Goal: Task Accomplishment & Management: Manage account settings

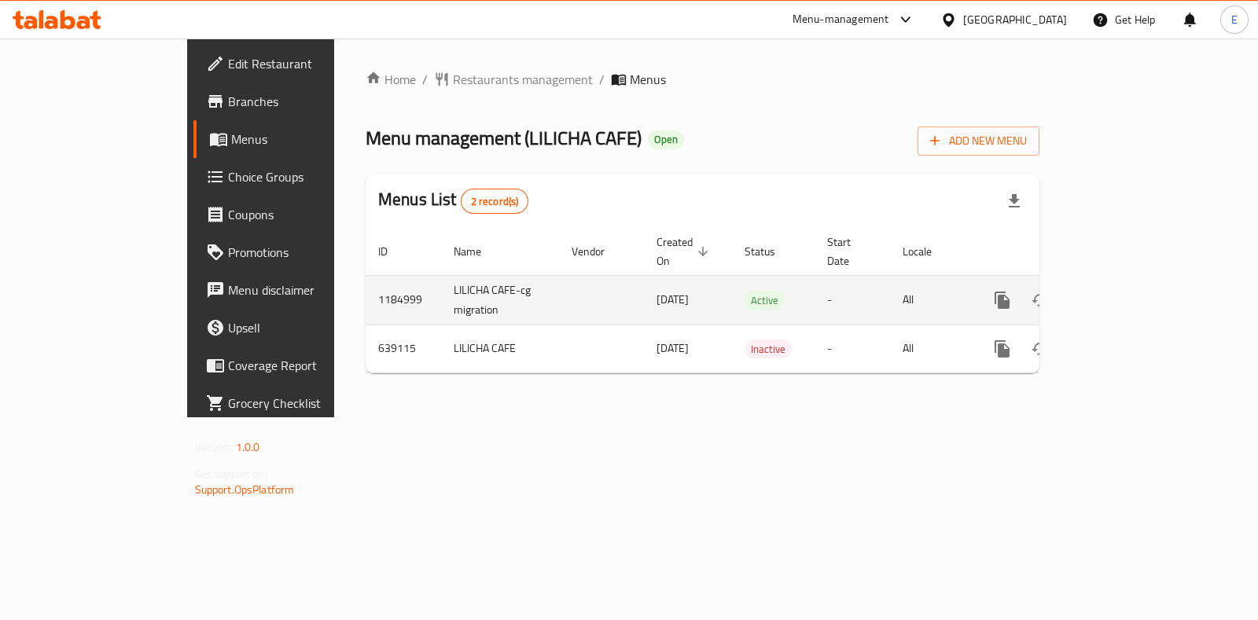
click at [1135, 281] on link "enhanced table" at bounding box center [1116, 300] width 38 height 38
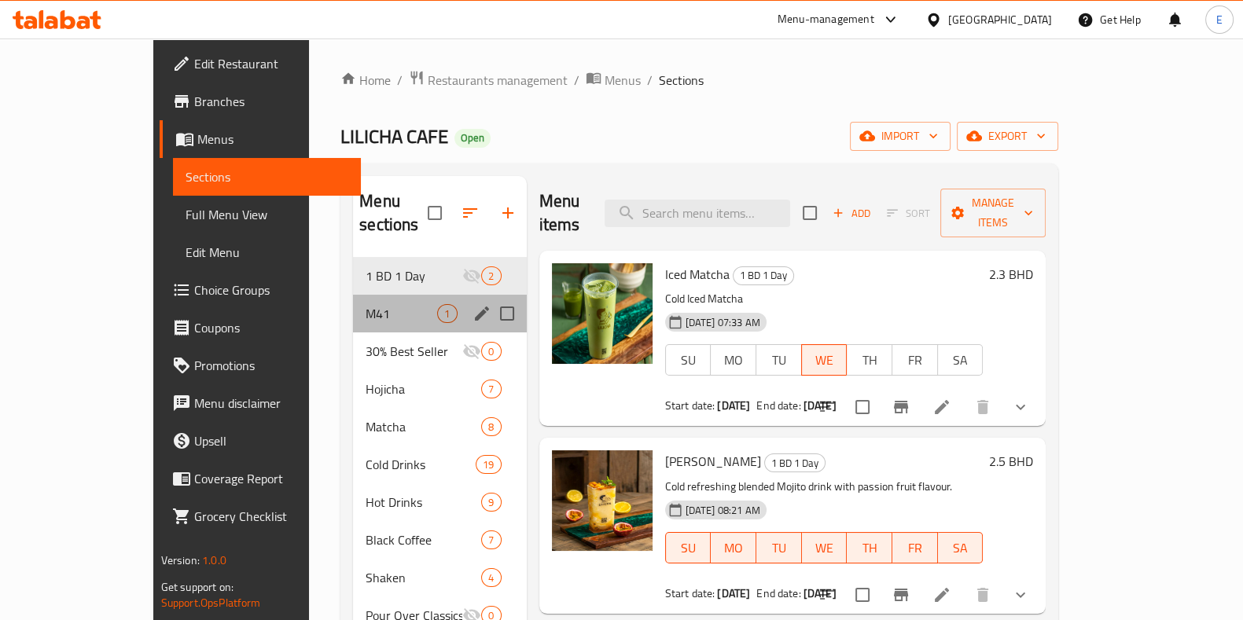
click at [353, 300] on div "M41 1" at bounding box center [439, 314] width 173 height 38
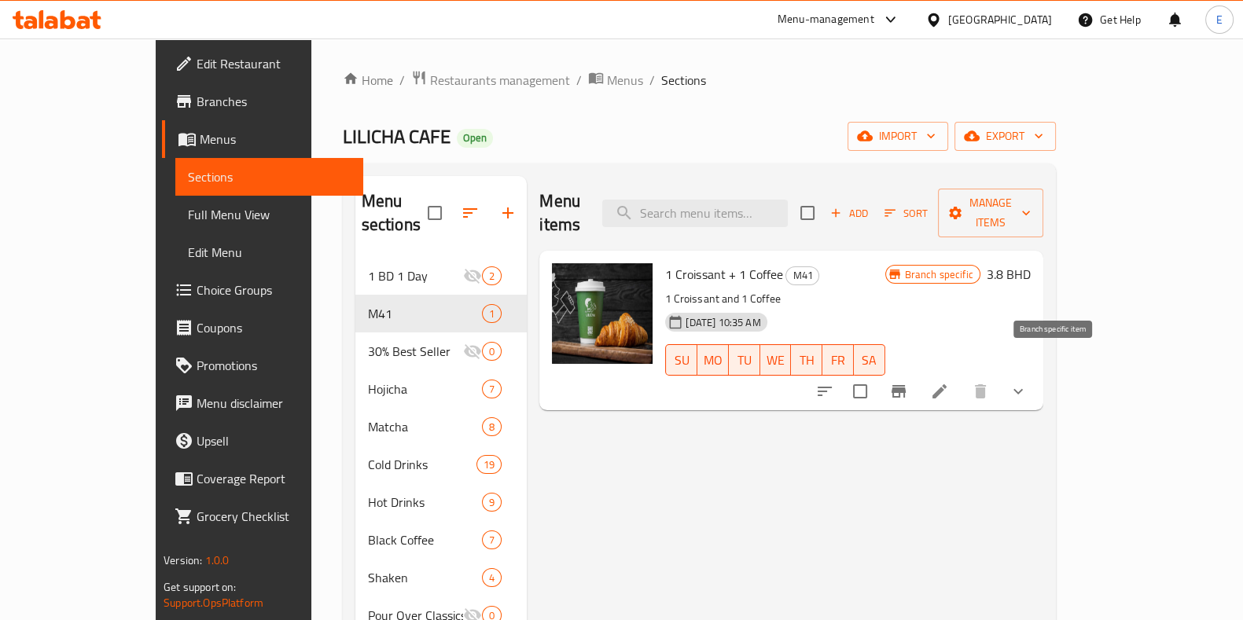
click at [908, 382] on icon "Branch-specific-item" at bounding box center [898, 391] width 19 height 19
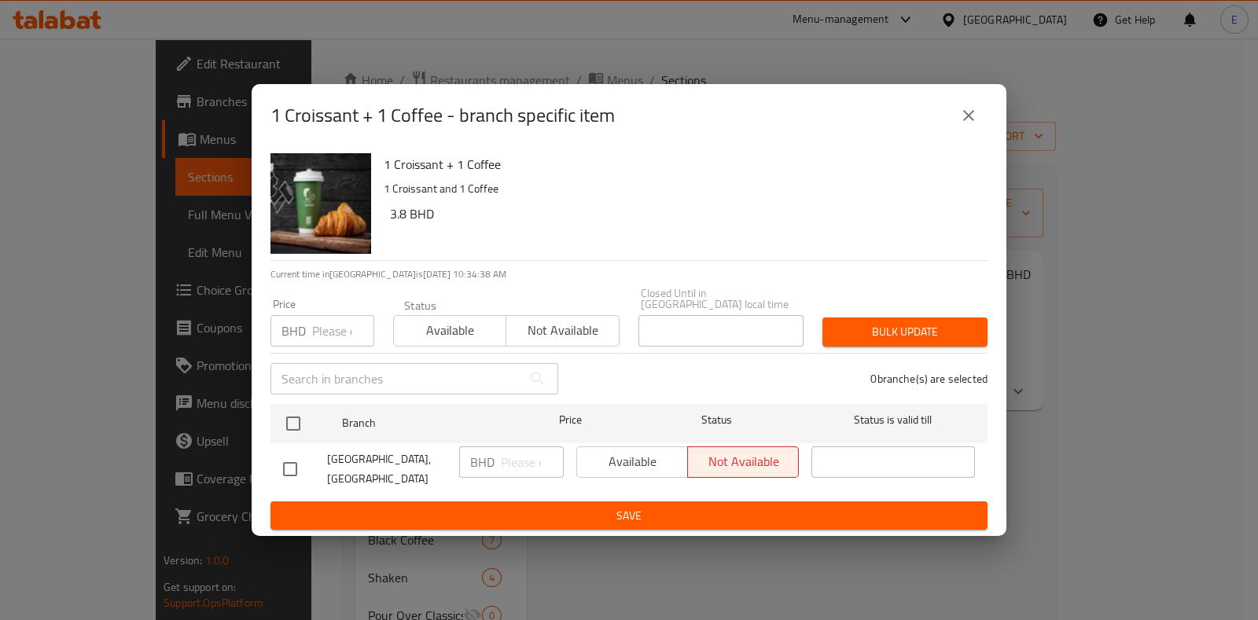
drag, startPoint x: 252, startPoint y: 111, endPoint x: 458, endPoint y: 104, distance: 206.9
drag, startPoint x: 458, startPoint y: 104, endPoint x: 439, endPoint y: 108, distance: 20.0
drag, startPoint x: 439, startPoint y: 108, endPoint x: 410, endPoint y: 105, distance: 28.4
click at [410, 105] on div "1 Croissant + 1 Coffee - branch specific item" at bounding box center [629, 115] width 755 height 63
click at [322, 128] on h2 "1 Croissant + 1 Coffee - branch specific item" at bounding box center [442, 115] width 344 height 25
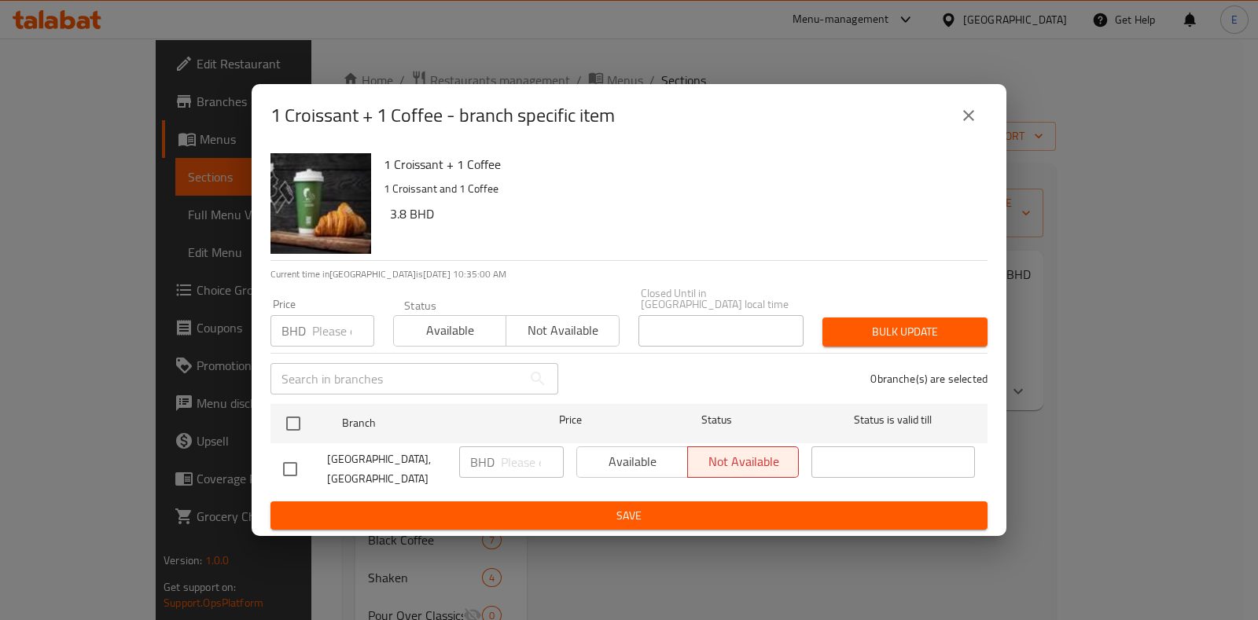
click at [291, 469] on input "checkbox" at bounding box center [290, 469] width 33 height 33
checkbox input "true"
click at [608, 460] on span "Available" at bounding box center [632, 462] width 98 height 23
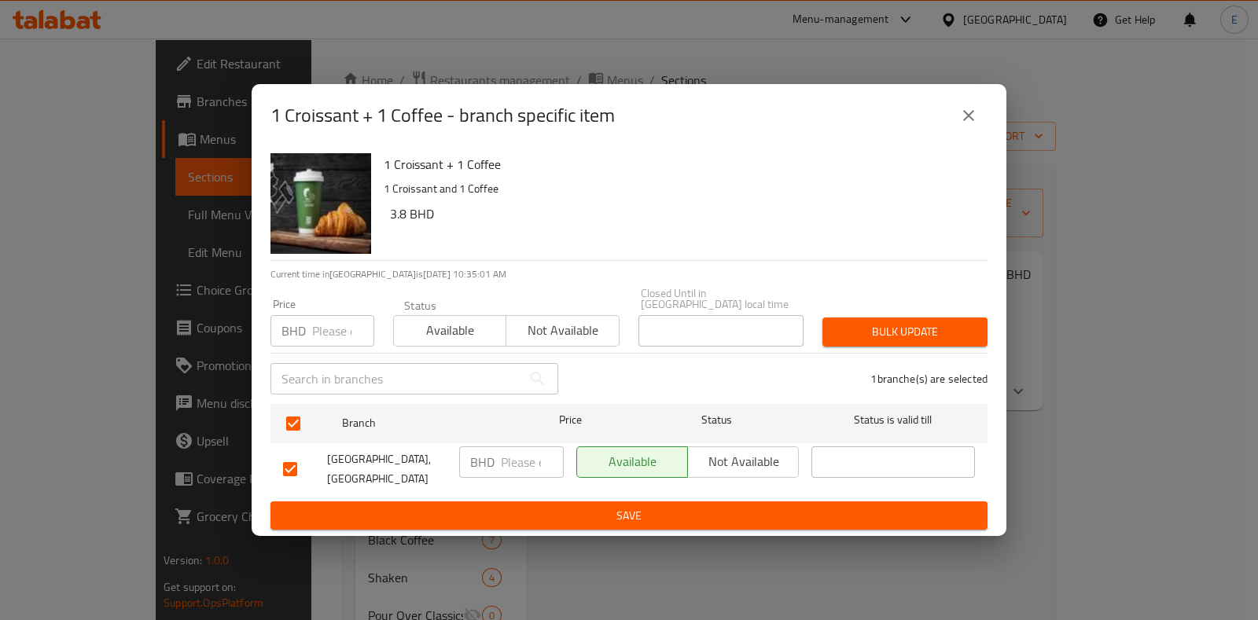
click at [623, 489] on form "Branch Price Status Status is valid till LILICHA CAFE, North Riffa BHD ​ Availa…" at bounding box center [628, 464] width 717 height 133
click at [620, 506] on span "Save" at bounding box center [629, 516] width 692 height 20
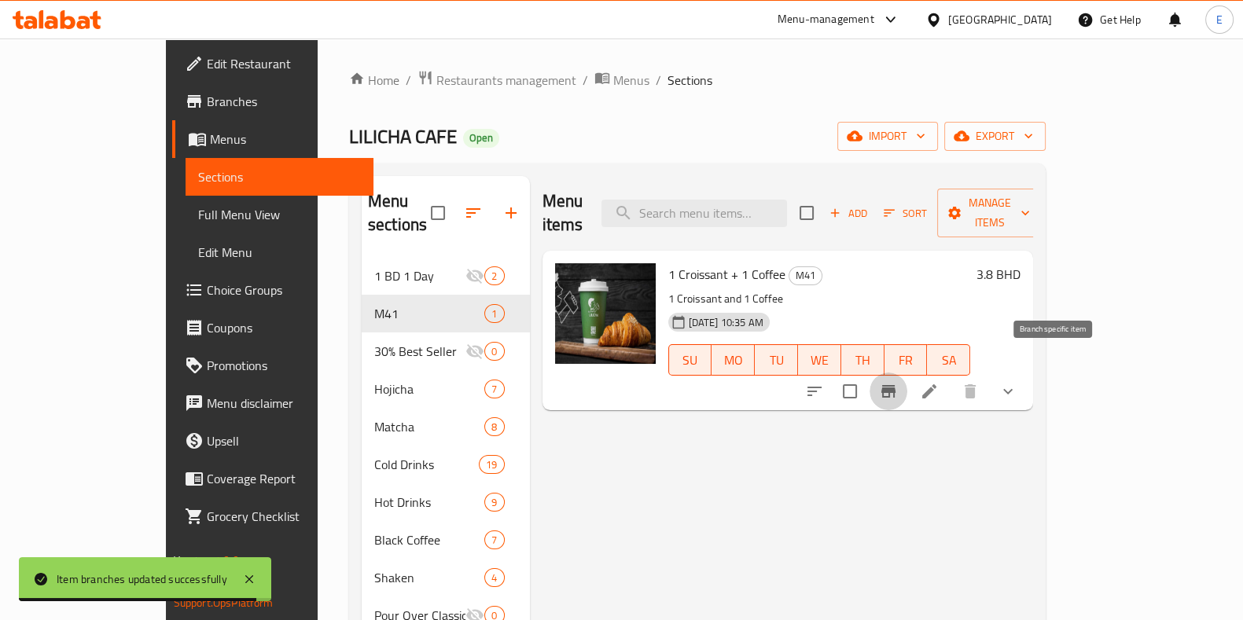
click at [898, 382] on icon "Branch-specific-item" at bounding box center [888, 391] width 19 height 19
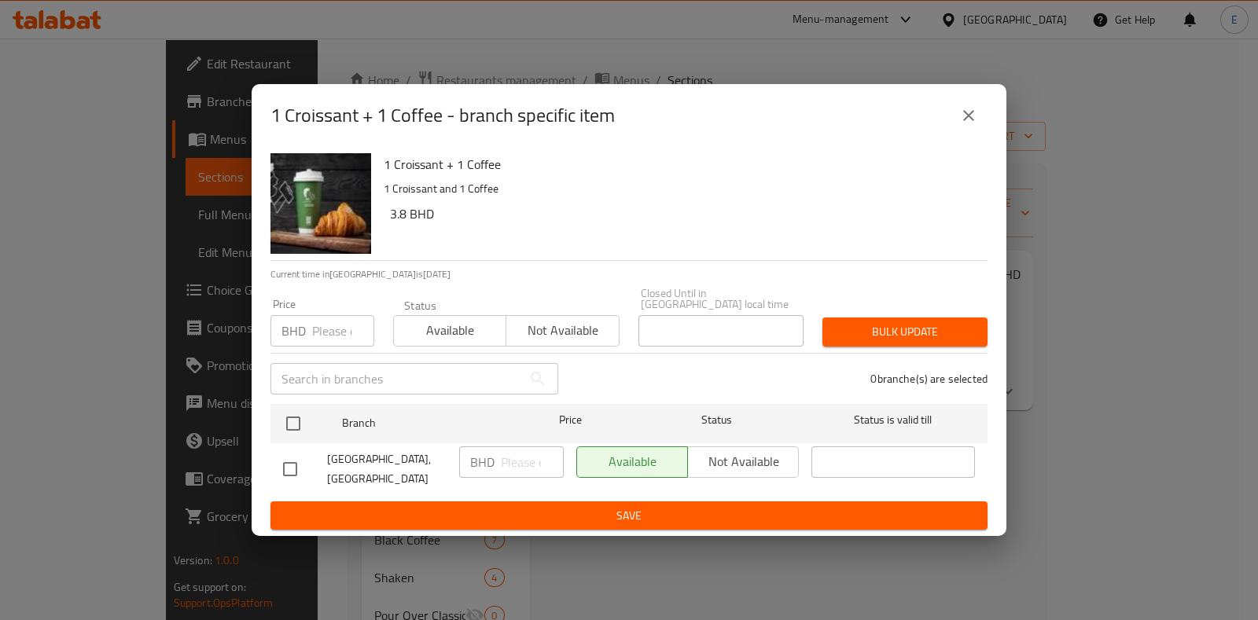
click at [734, 453] on div "Available Not available" at bounding box center [687, 462] width 223 height 31
drag, startPoint x: 281, startPoint y: 463, endPoint x: 331, endPoint y: 458, distance: 50.6
click at [283, 462] on input "checkbox" at bounding box center [290, 469] width 33 height 33
checkbox input "true"
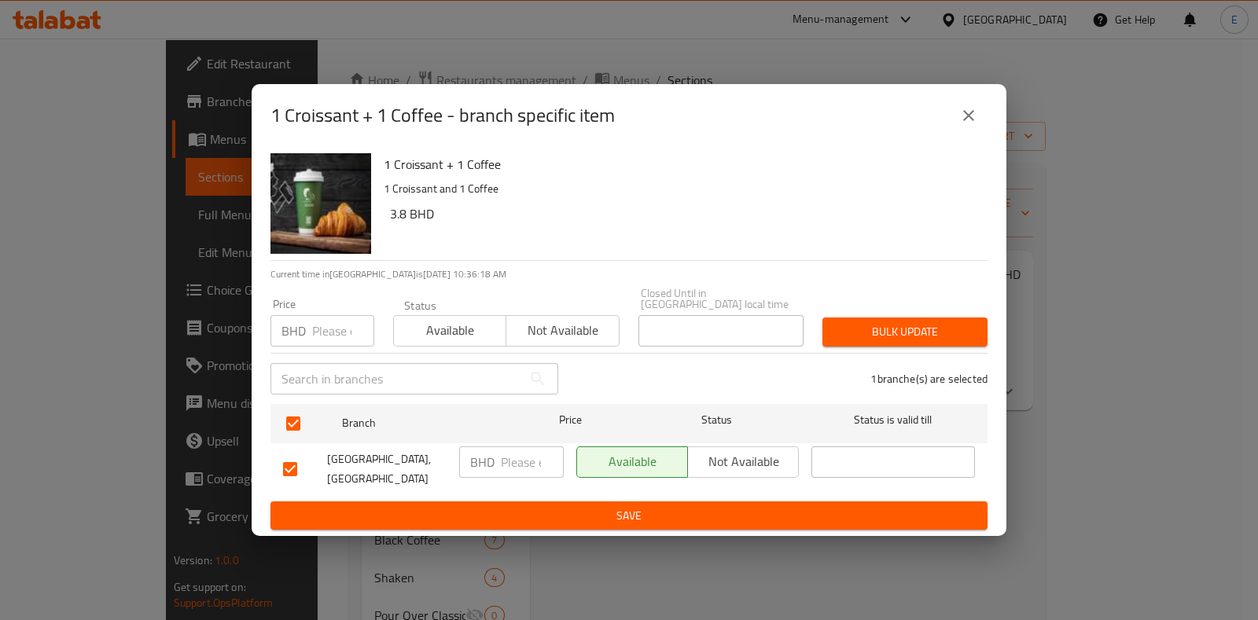
click at [713, 458] on span "Not available" at bounding box center [743, 462] width 98 height 23
click at [297, 461] on input "checkbox" at bounding box center [290, 469] width 33 height 33
checkbox input "false"
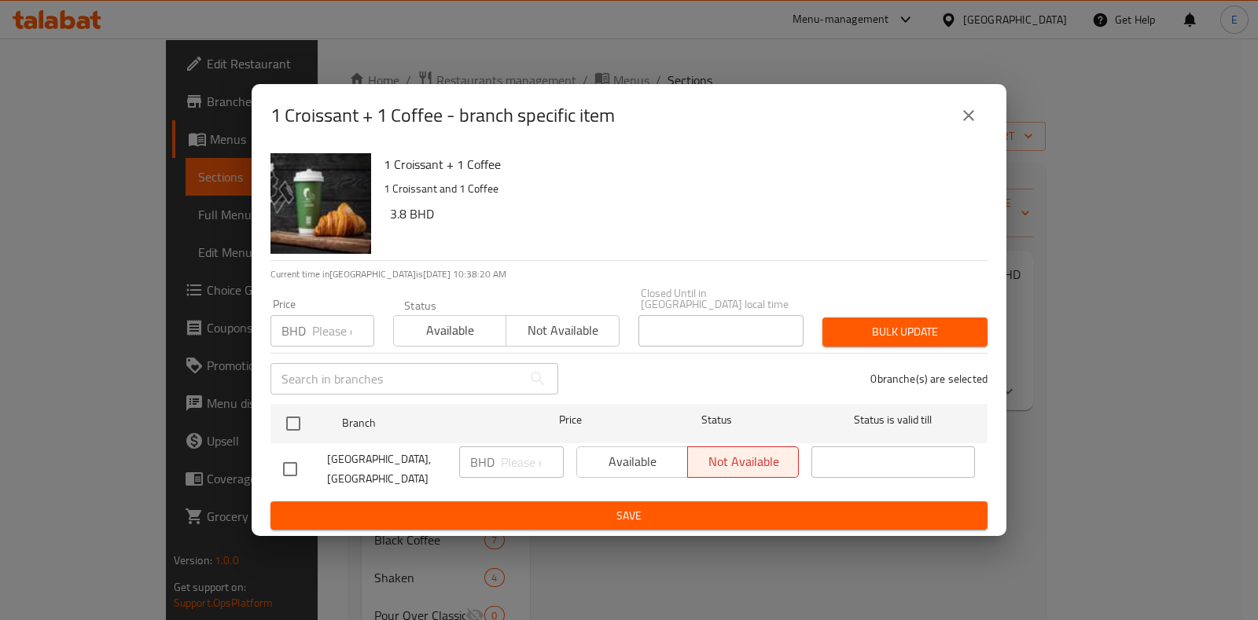
click at [977, 125] on icon "close" at bounding box center [968, 115] width 19 height 19
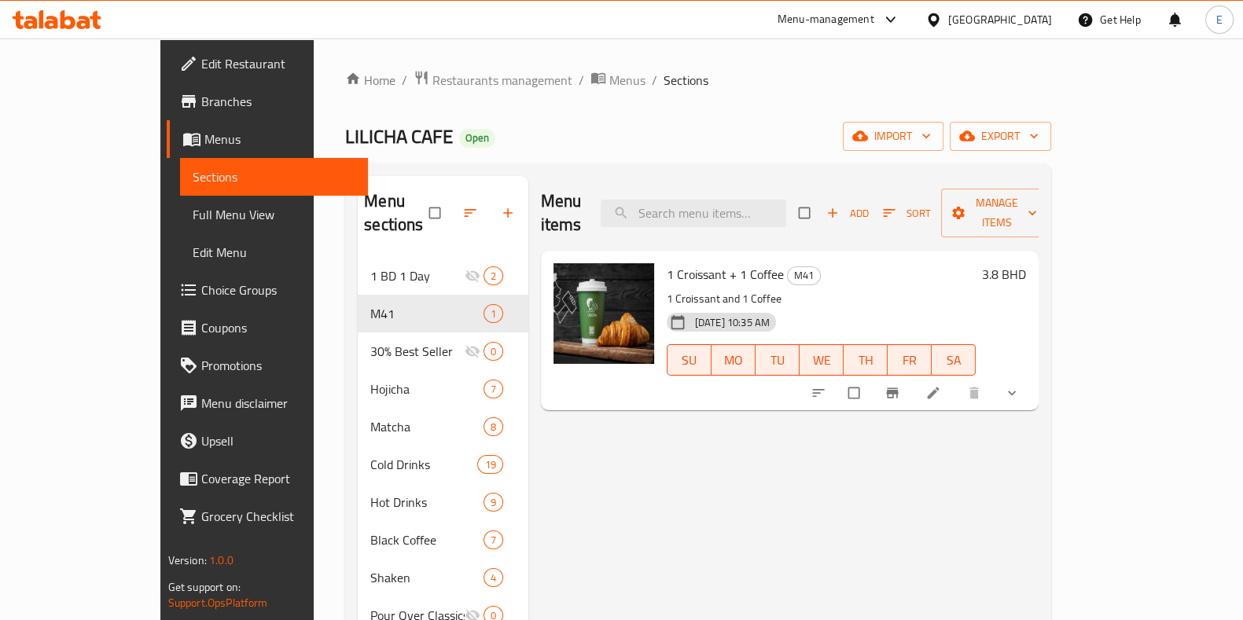
click at [900, 385] on icon "Branch-specific-item" at bounding box center [893, 393] width 16 height 16
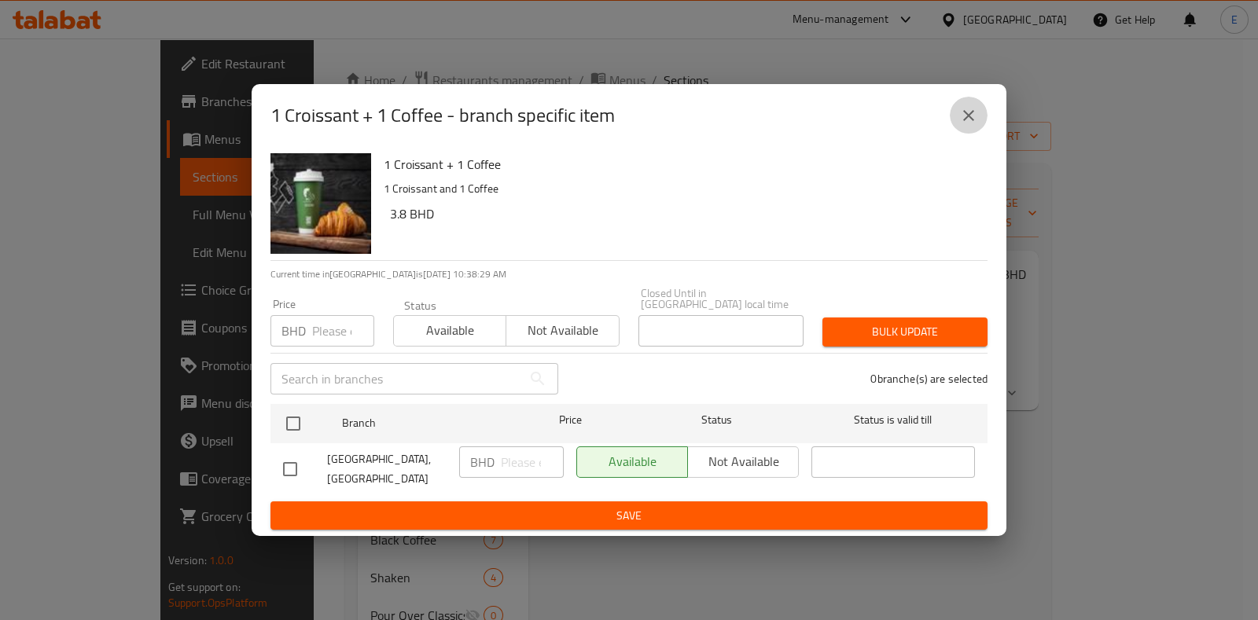
click at [975, 125] on icon "close" at bounding box center [968, 115] width 19 height 19
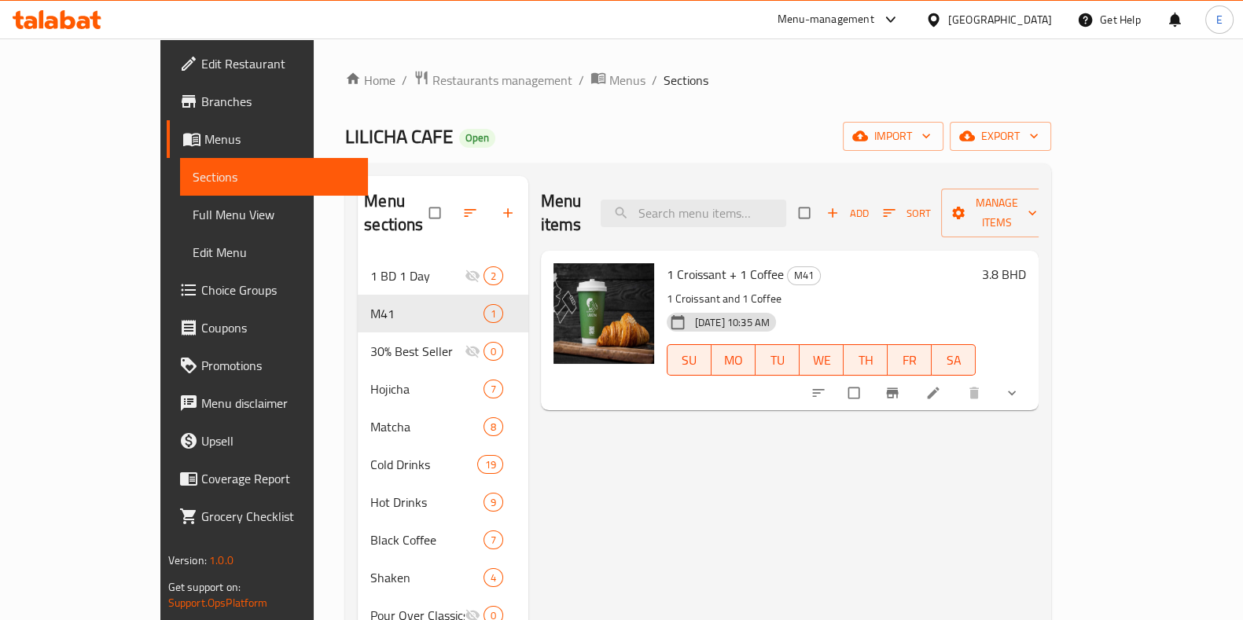
click at [1032, 383] on button "show more" at bounding box center [1014, 393] width 38 height 35
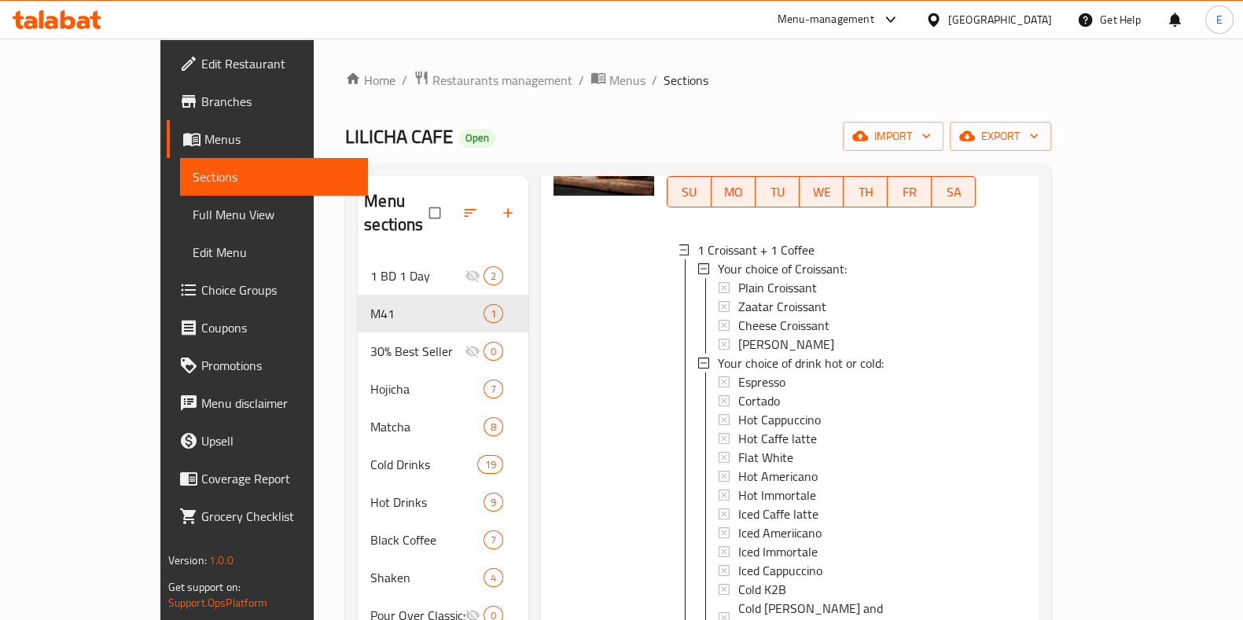
scroll to position [229, 0]
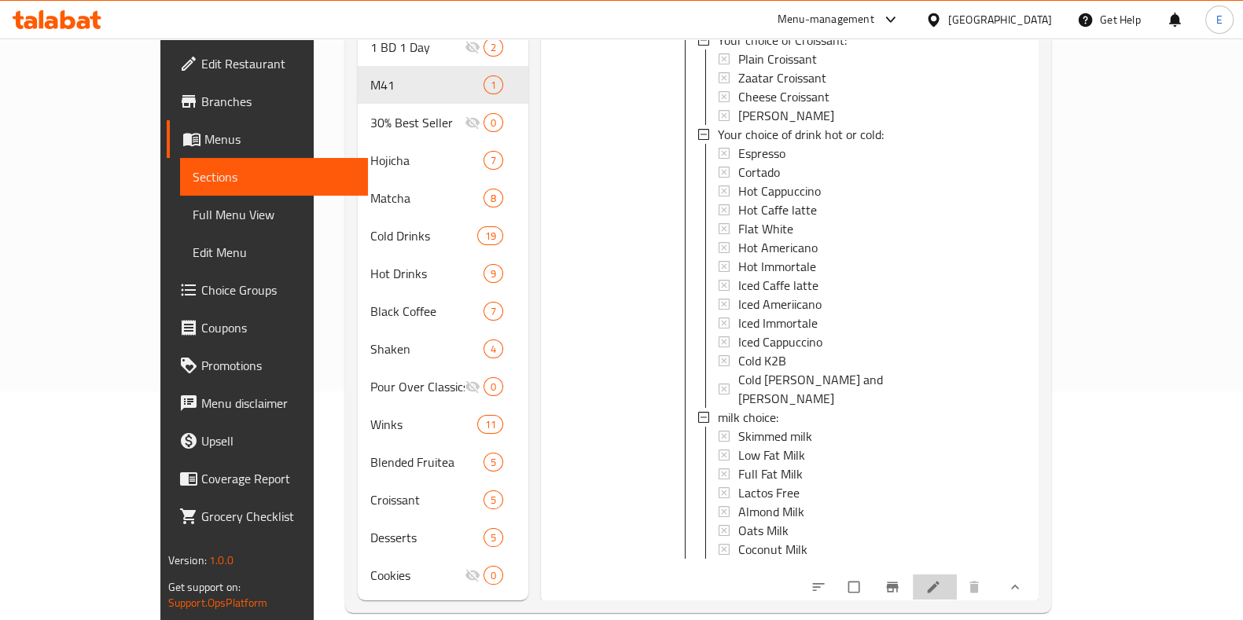
click at [941, 579] on icon at bounding box center [933, 587] width 16 height 16
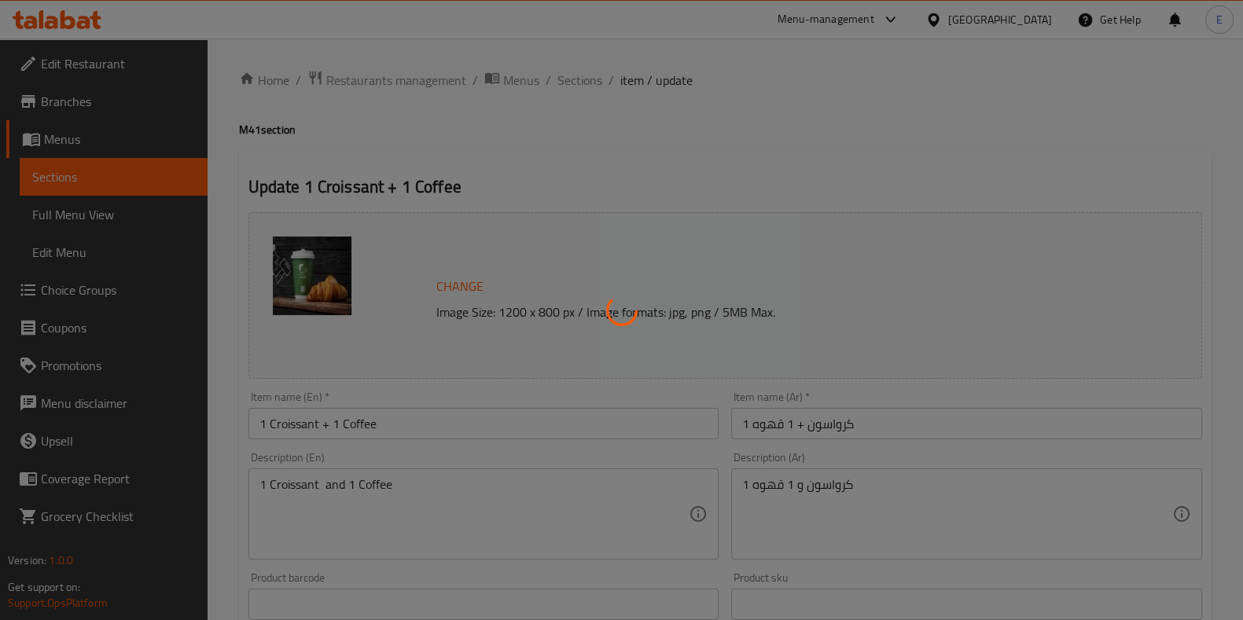
type input "اختيارك من الكرواسون:"
type input "1"
type input "اختيارك من مشروب الحار او البارد"
type input "1"
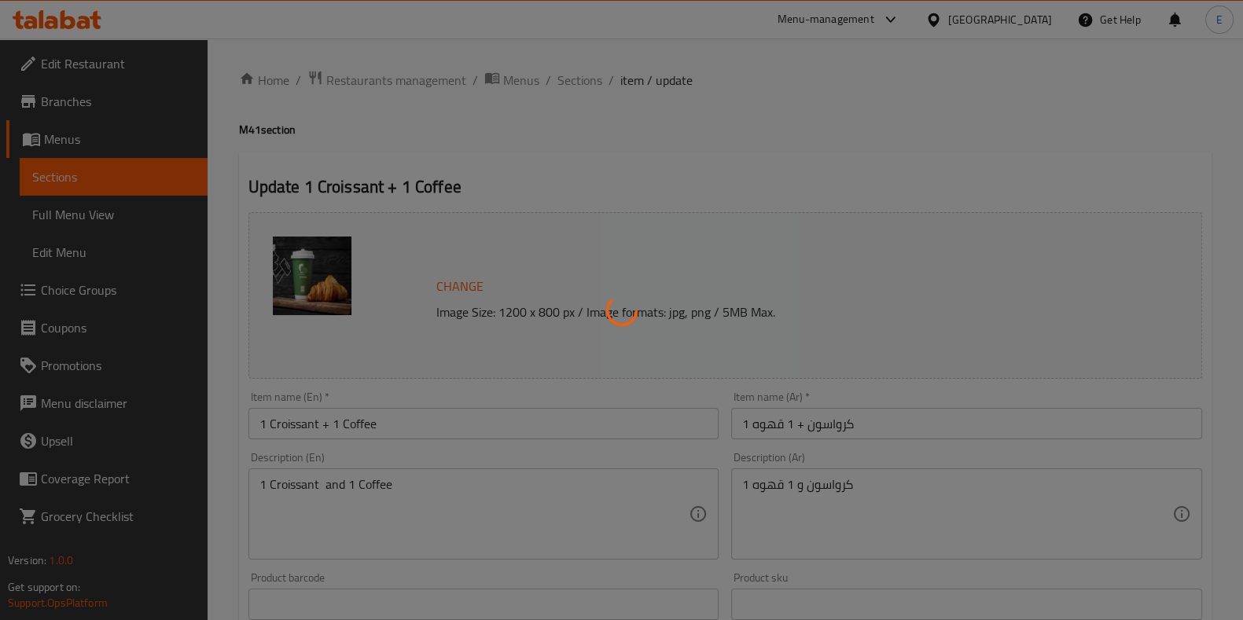
type input "1"
type input "اختيارك من الحليب"
type input "0"
type input "1"
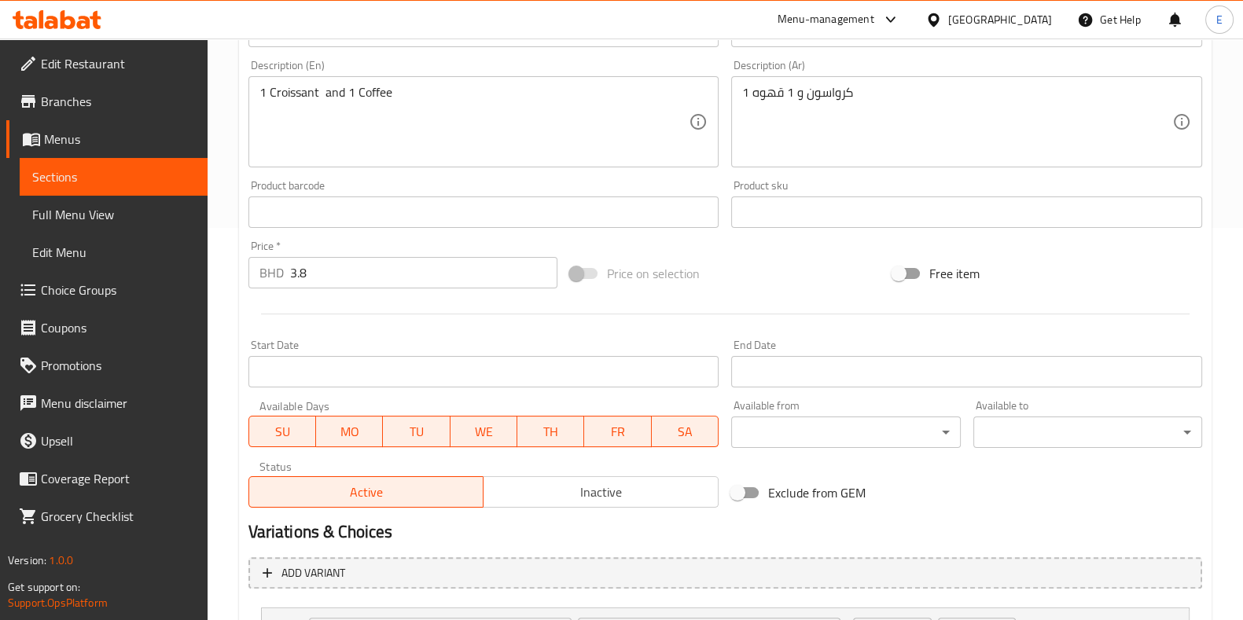
scroll to position [667, 0]
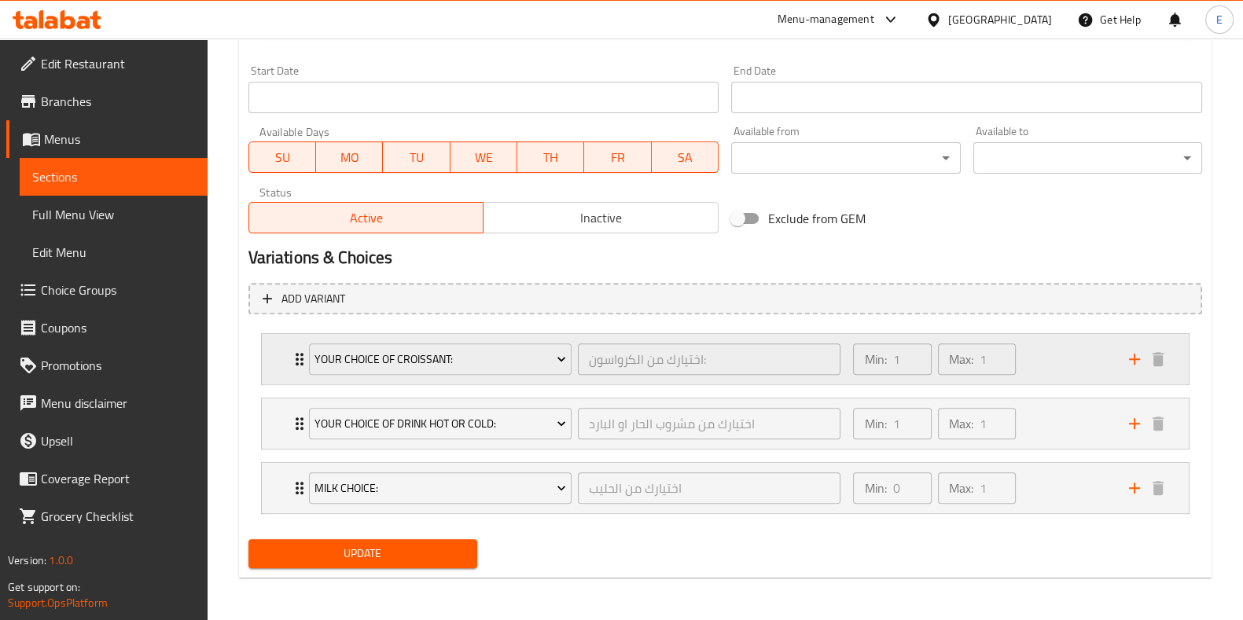
click at [1057, 373] on div "Min: 1 ​ Max: 1 ​" at bounding box center [981, 359] width 275 height 50
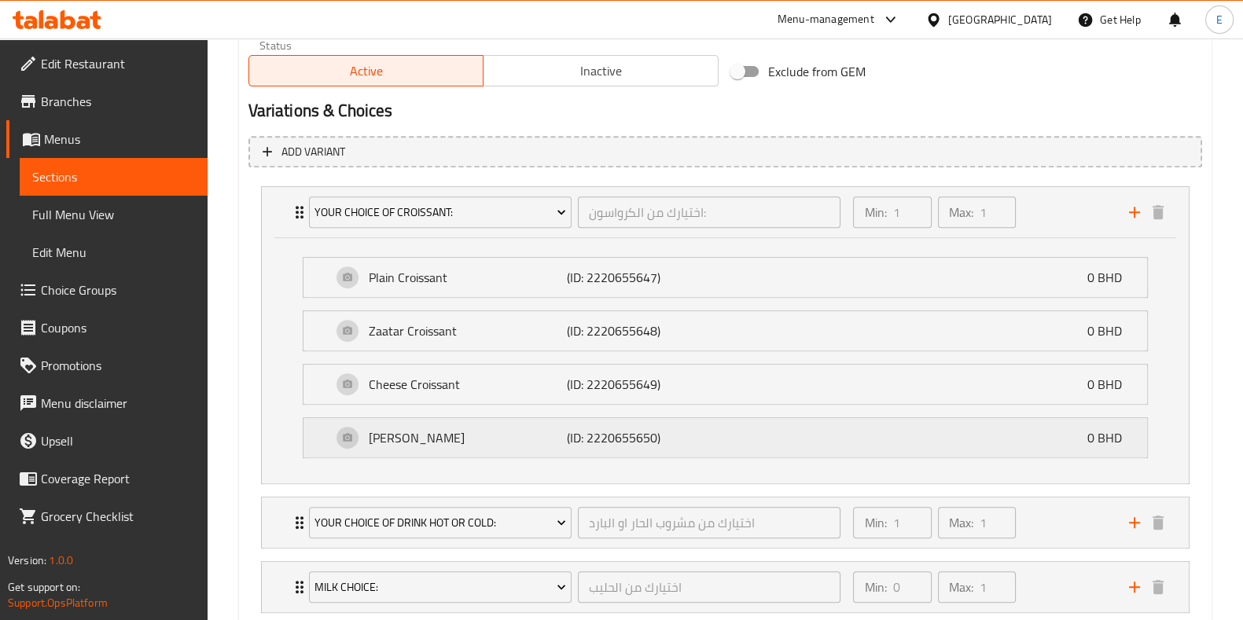
scroll to position [912, 0]
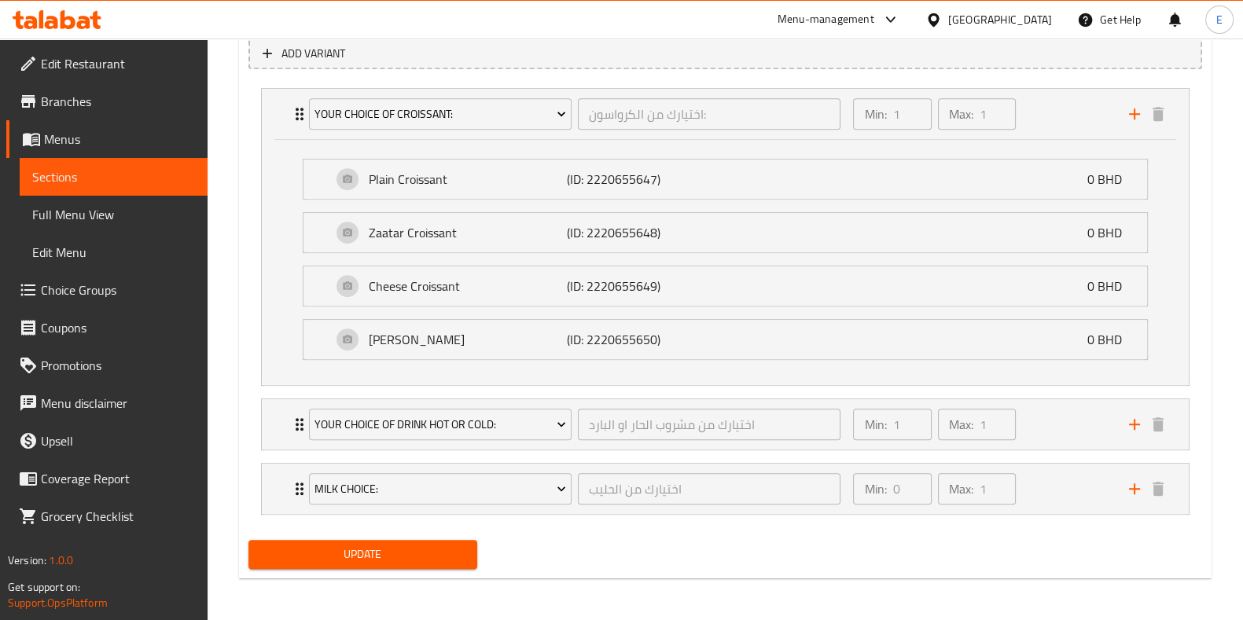
click at [1066, 448] on div "Your choice of drink hot or cold: اختيارك من مشروب الحار او البارد ​ Min: 1 ​ M…" at bounding box center [725, 425] width 929 height 52
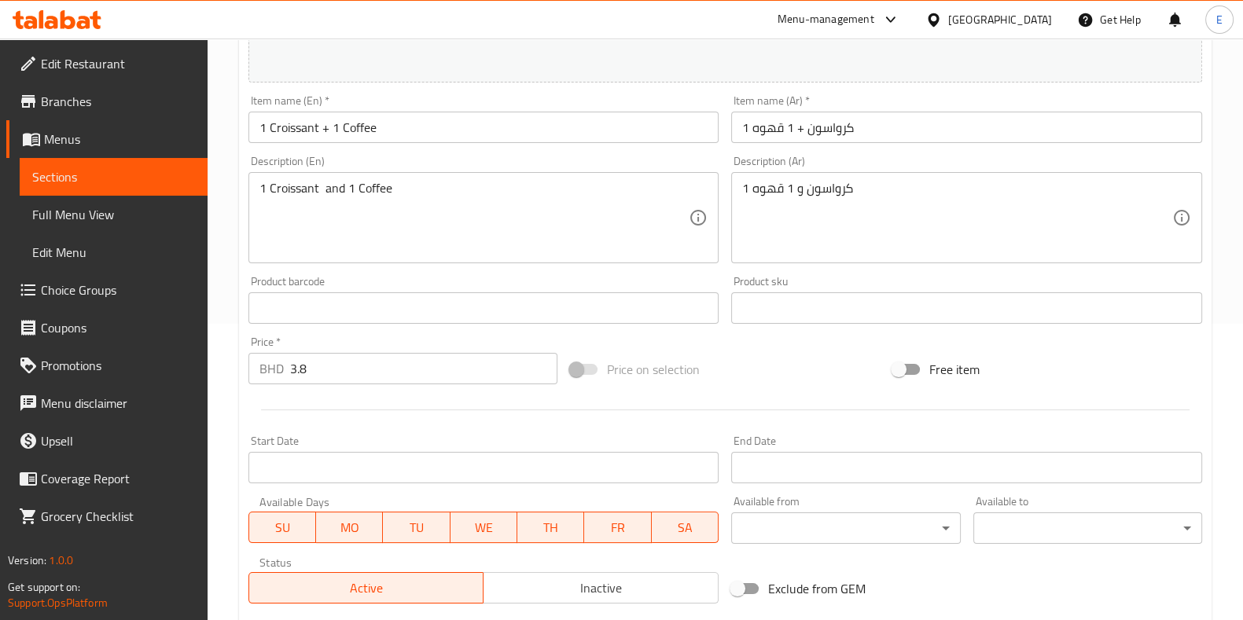
scroll to position [295, 0]
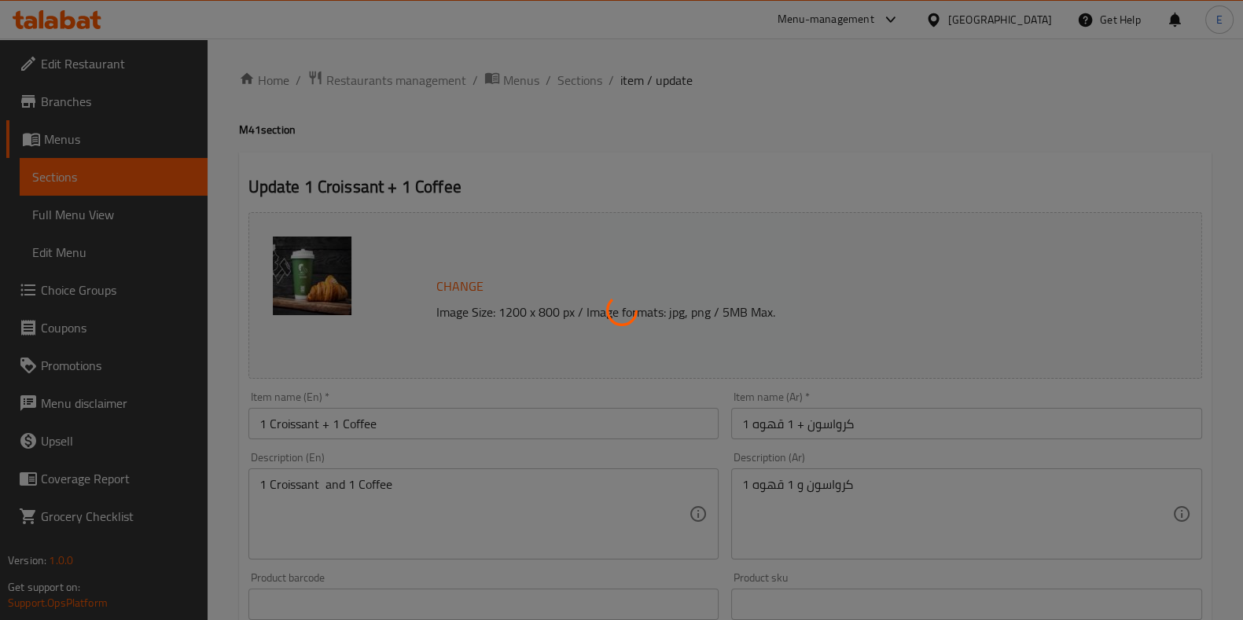
type input "اختيارك من الكرواسون:"
type input "1"
type input "اختيارك من مشروب الحار او البارد"
type input "1"
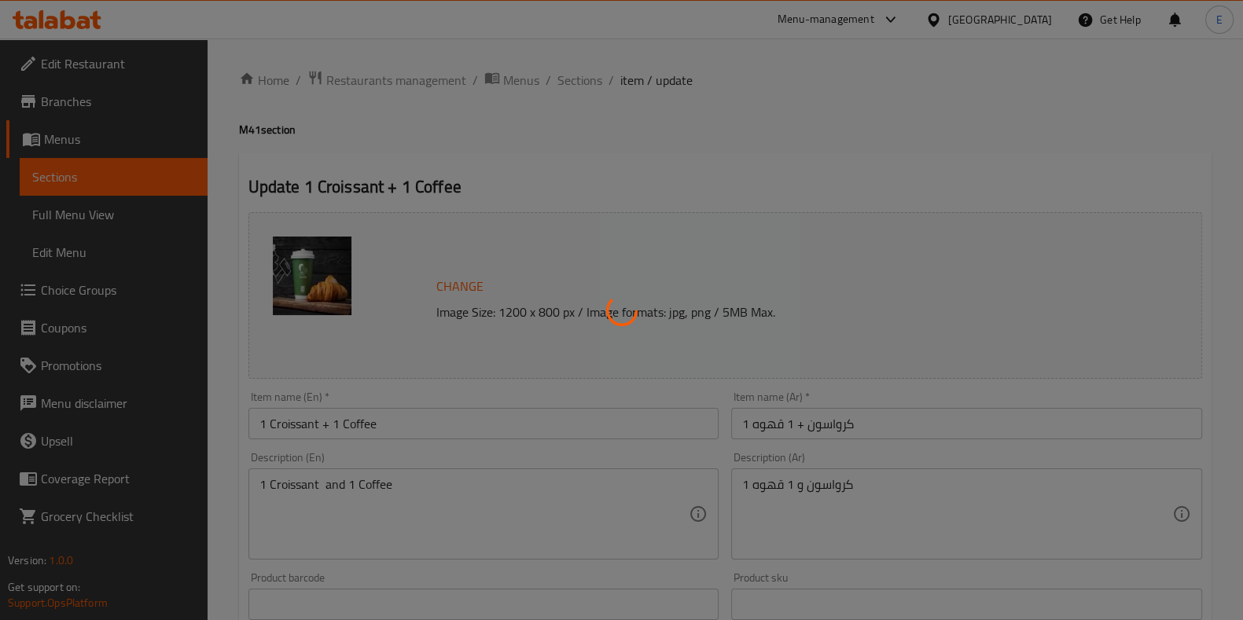
type input "1"
type input "اختيارك من الحليب"
type input "0"
type input "1"
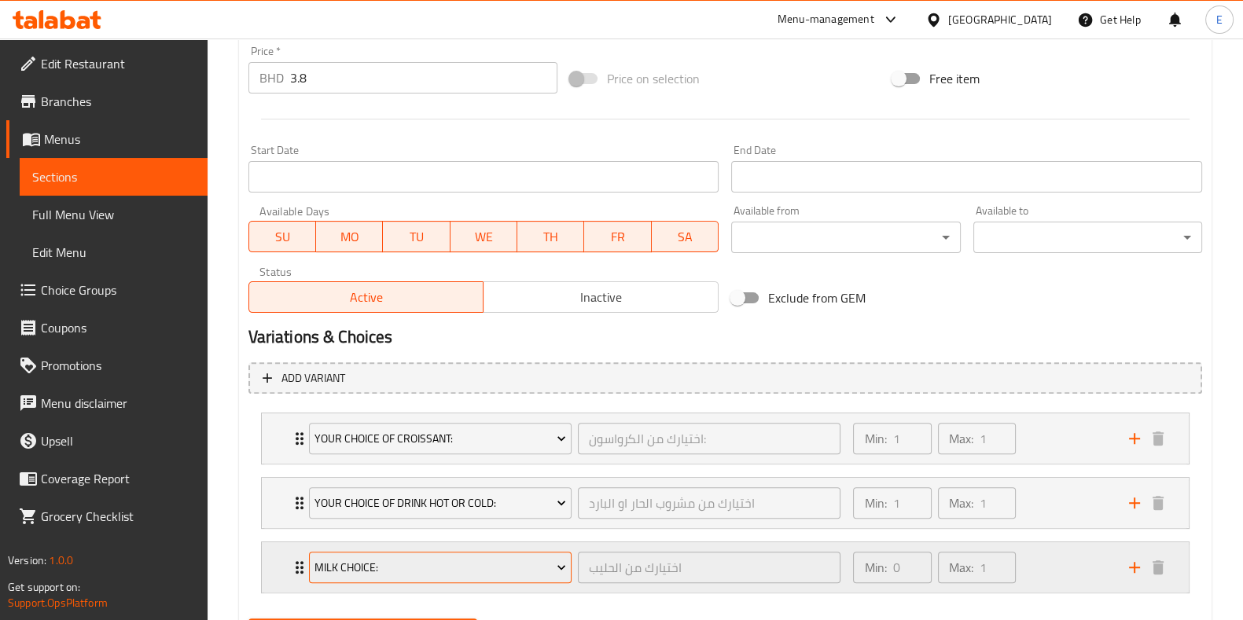
scroll to position [667, 0]
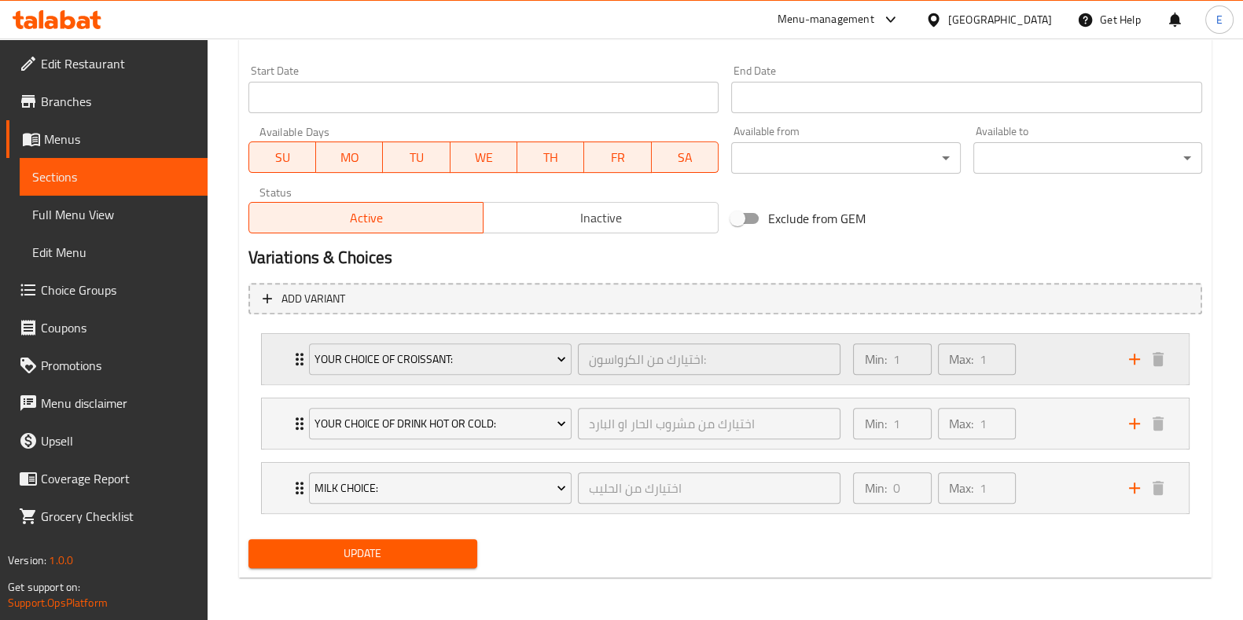
click at [1046, 370] on div "Min: 1 ​ Max: 1 ​" at bounding box center [981, 359] width 275 height 50
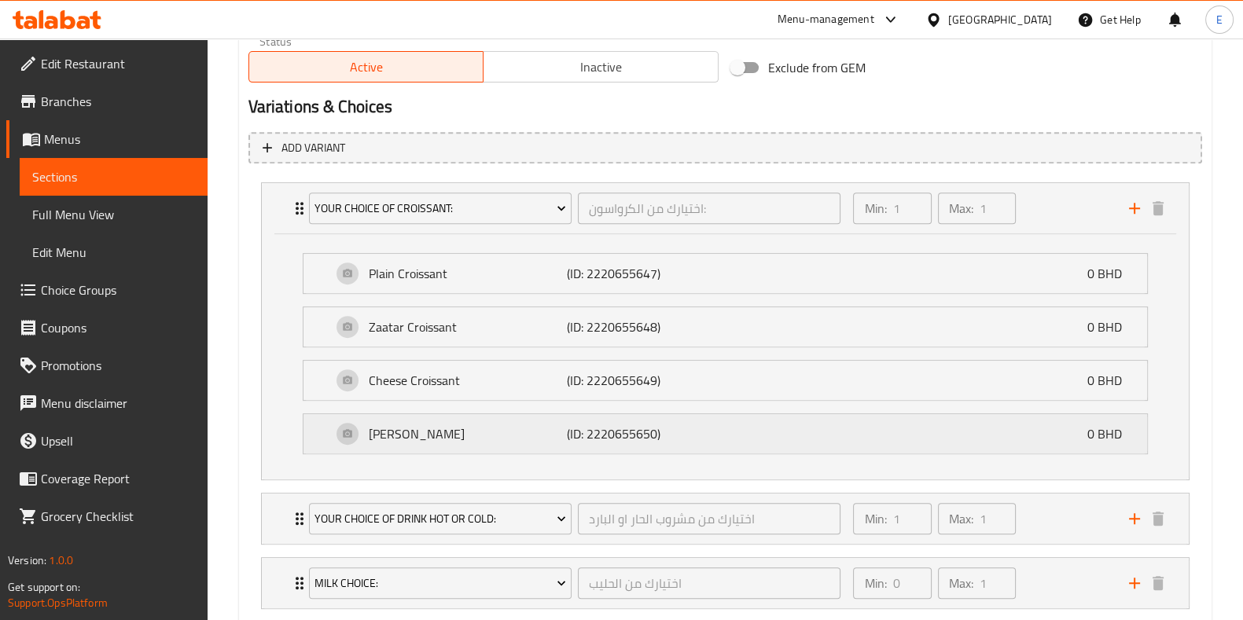
scroll to position [863, 0]
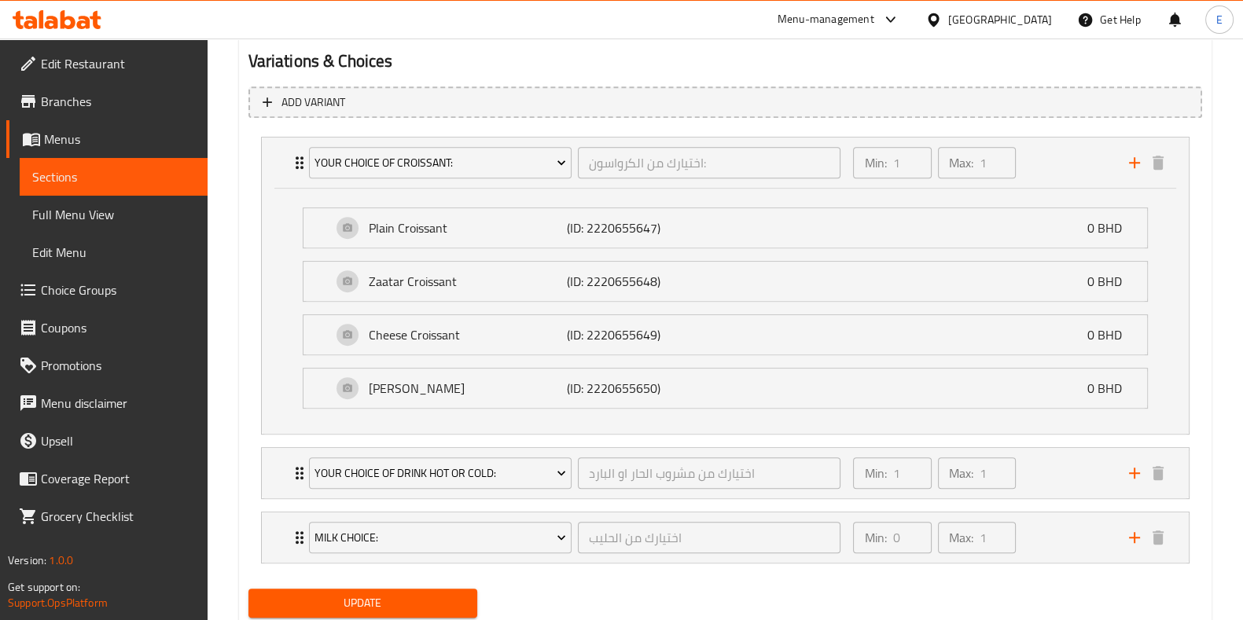
drag, startPoint x: 240, startPoint y: 125, endPoint x: 522, endPoint y: 120, distance: 282.3
drag, startPoint x: 522, startPoint y: 120, endPoint x: 834, endPoint y: 121, distance: 312.1
drag, startPoint x: 834, startPoint y: 121, endPoint x: 1201, endPoint y: 131, distance: 366.5
drag, startPoint x: 1201, startPoint y: 131, endPoint x: 1154, endPoint y: 61, distance: 84.6
click at [1154, 61] on h2 "Variations & Choices" at bounding box center [725, 62] width 954 height 24
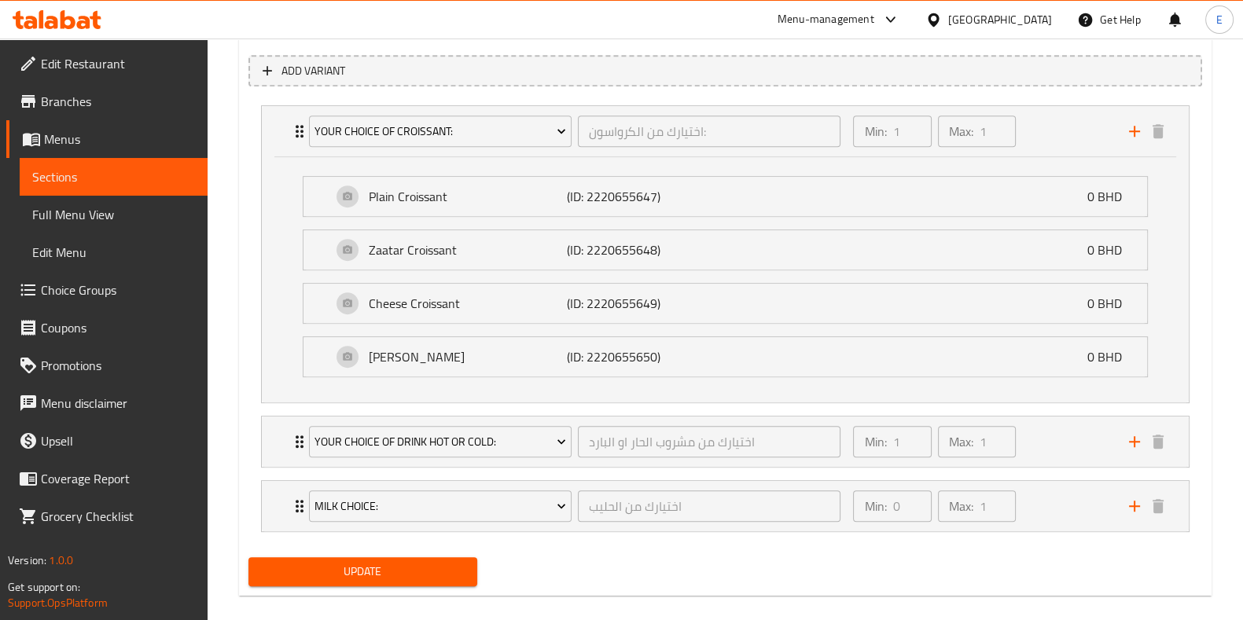
scroll to position [912, 0]
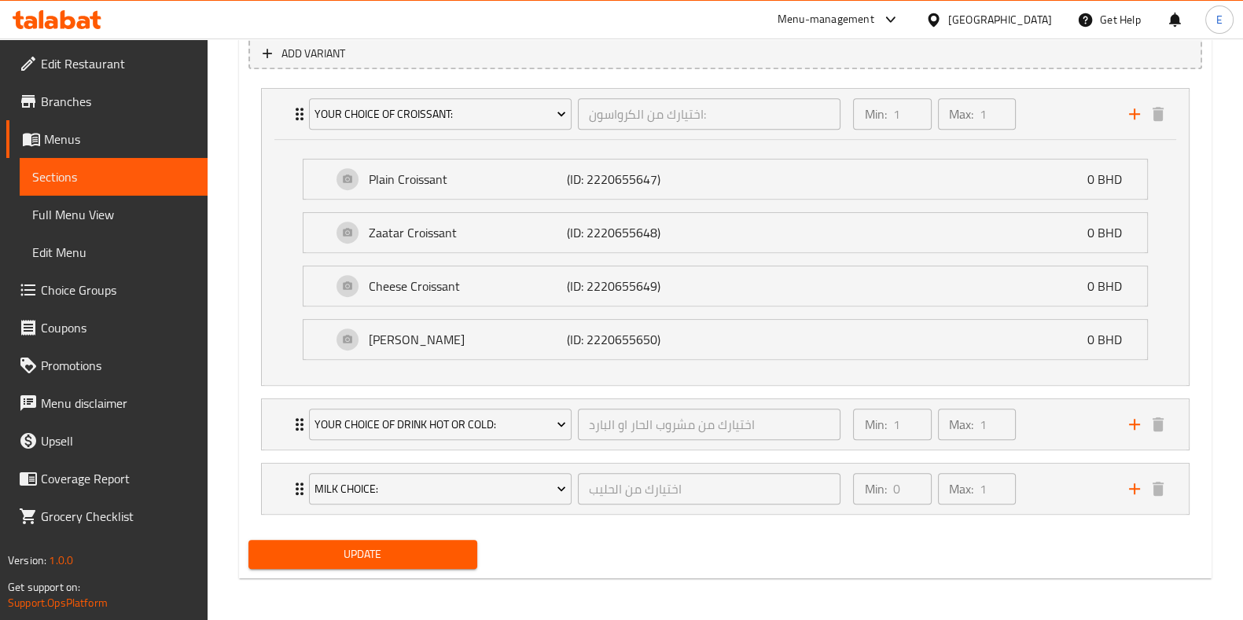
click at [101, 293] on span "Choice Groups" at bounding box center [118, 290] width 154 height 19
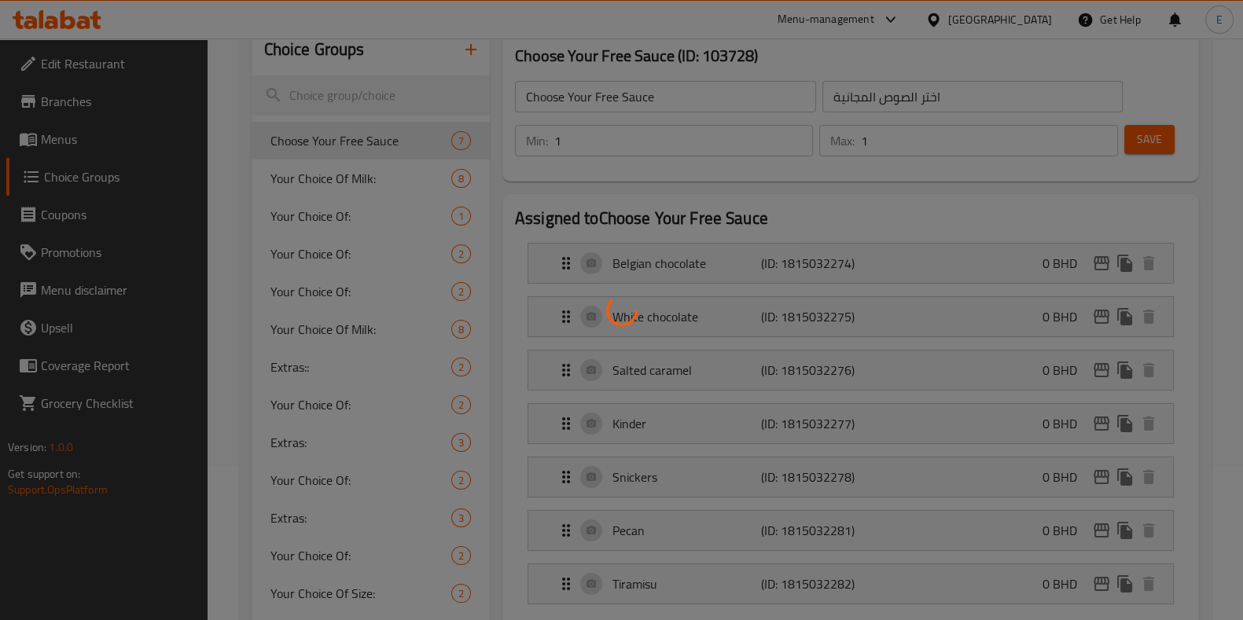
scroll to position [124, 0]
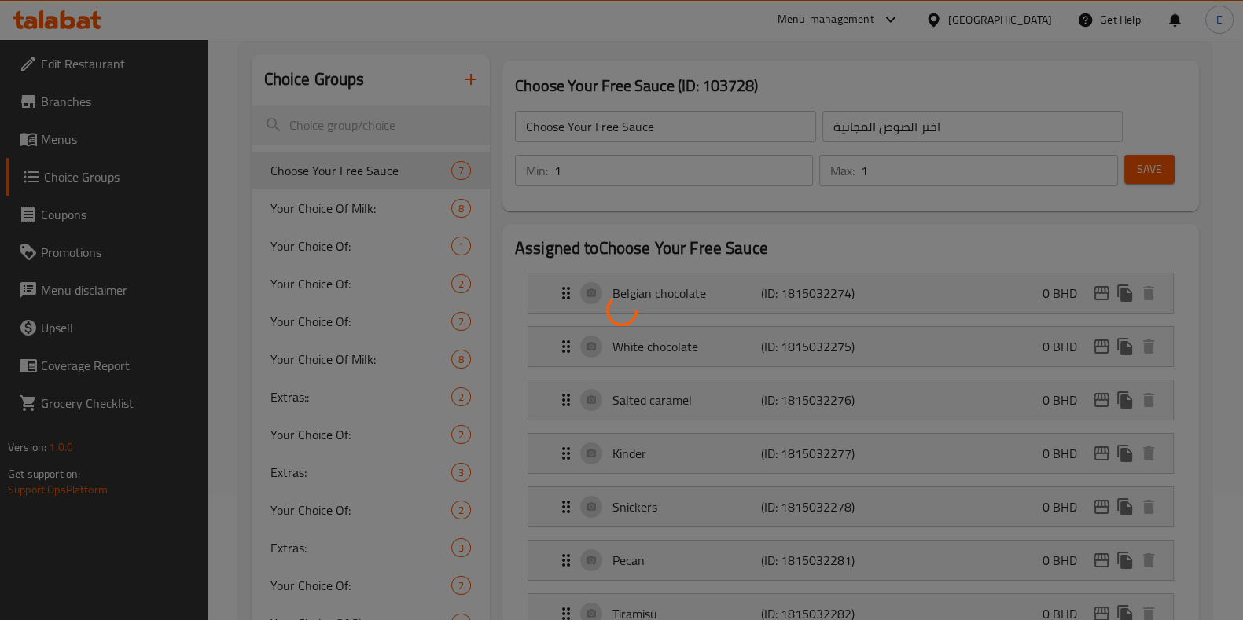
click at [373, 127] on div at bounding box center [621, 310] width 1243 height 620
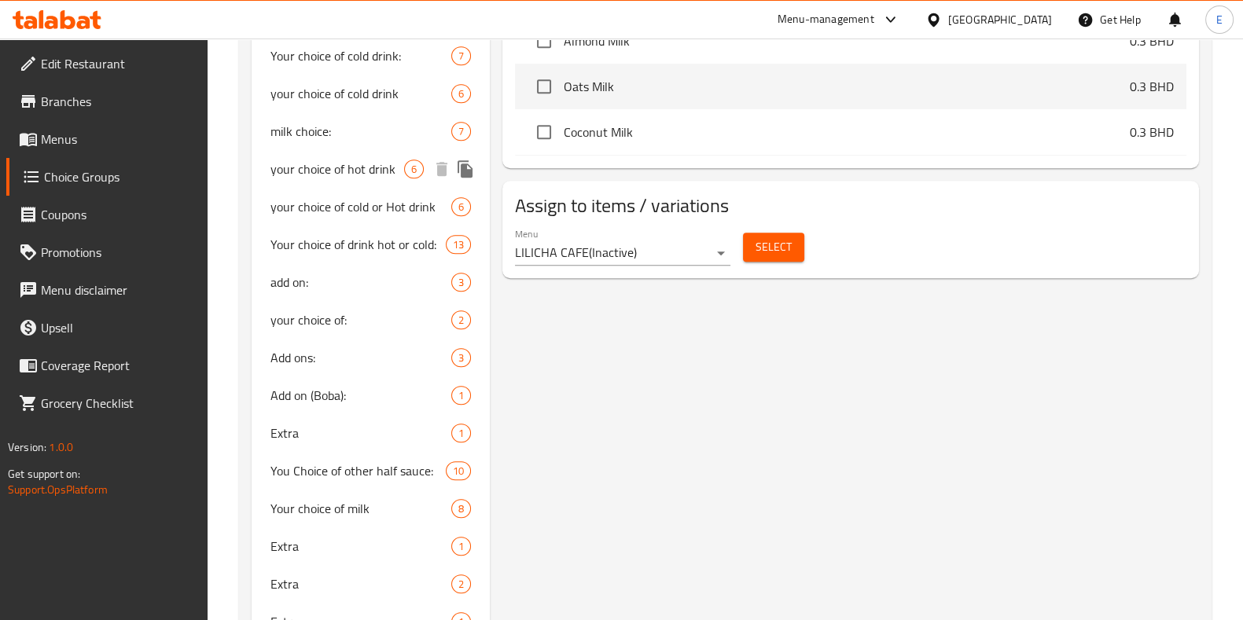
scroll to position [910, 0]
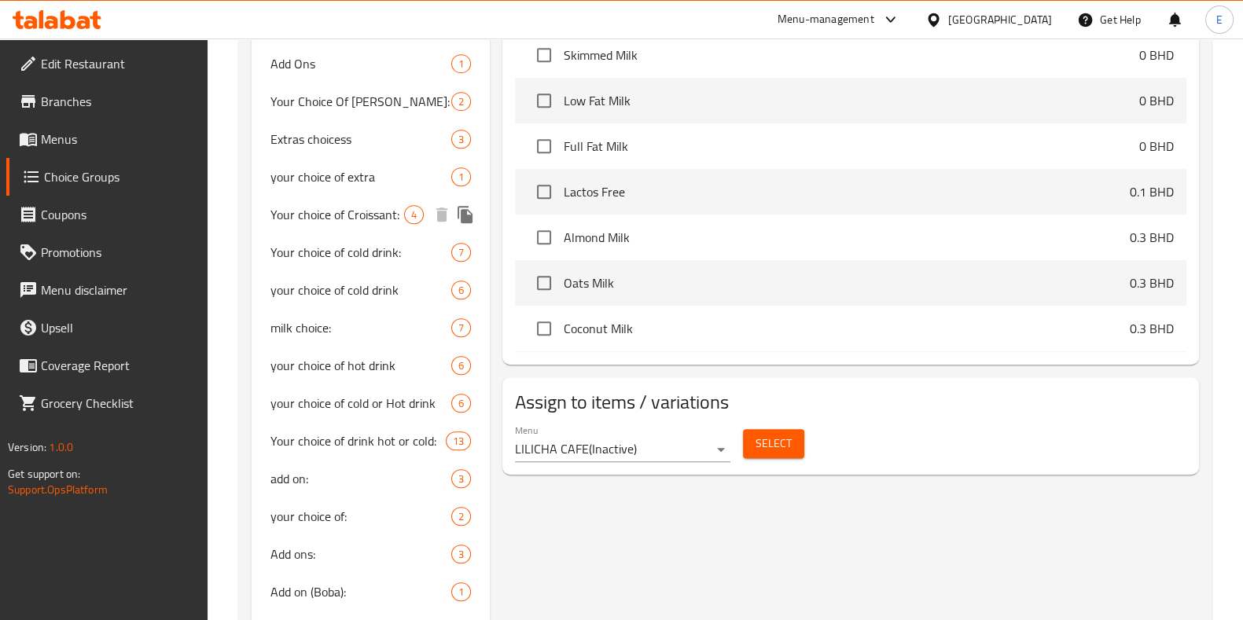
click at [318, 220] on span "Your choice of Croissant:" at bounding box center [337, 214] width 134 height 19
type input "Your choice of Croissant:"
type input "اختيارك من الكرواسون:"
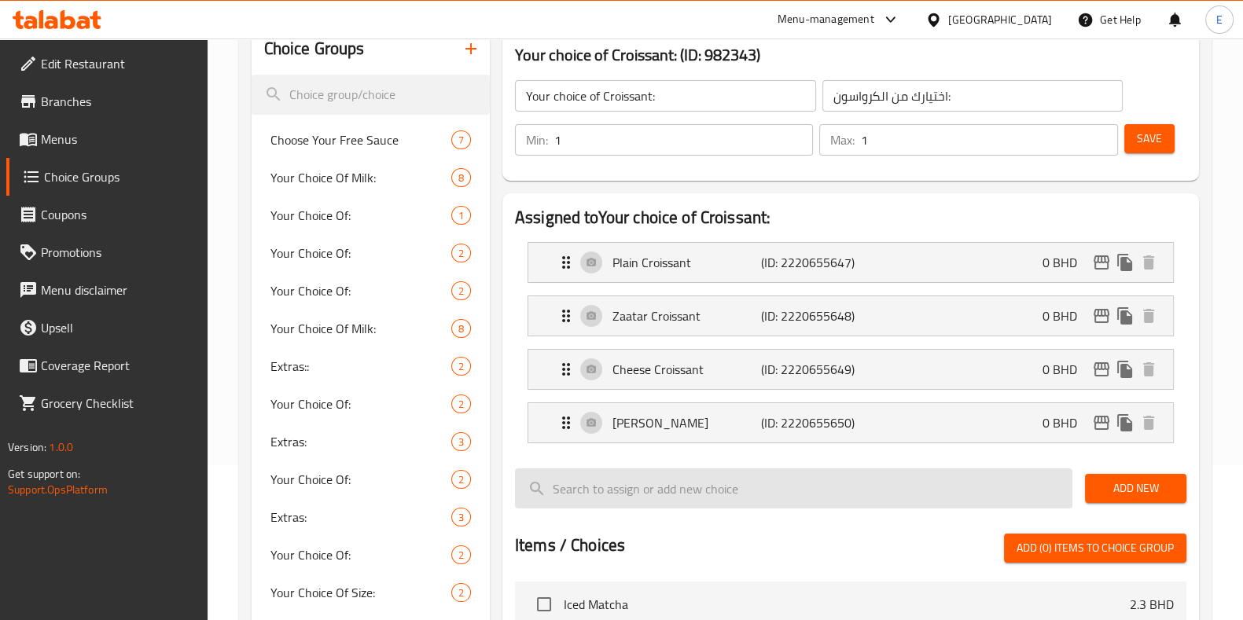
scroll to position [124, 0]
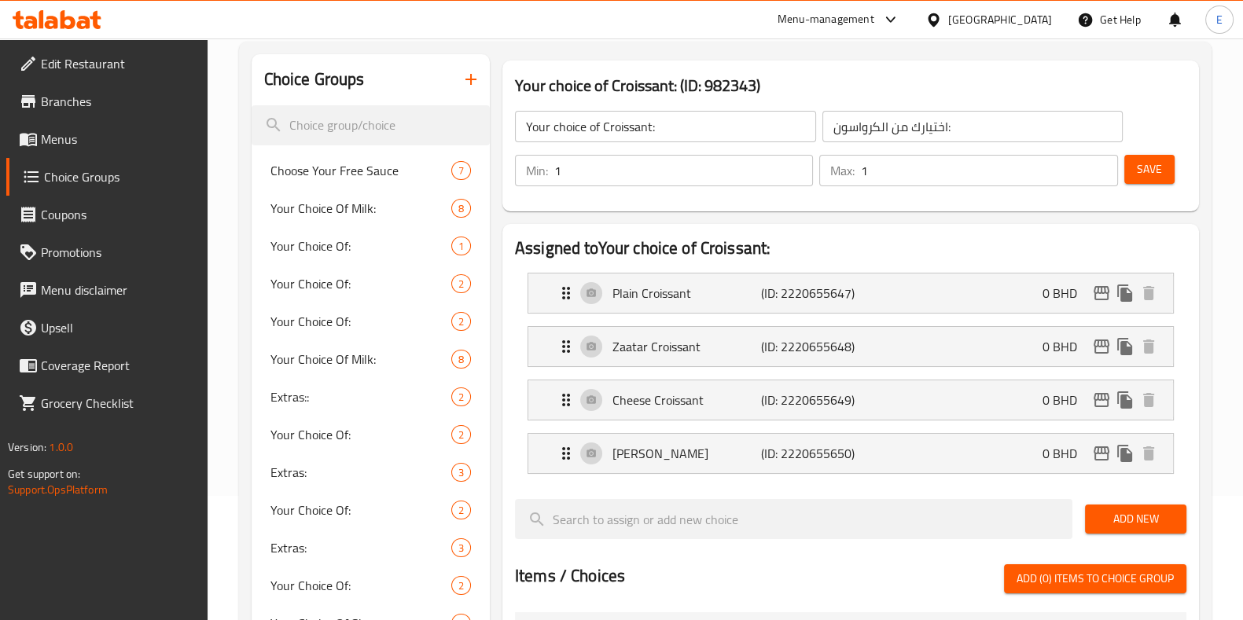
click at [1139, 513] on span "Add New" at bounding box center [1136, 519] width 76 height 20
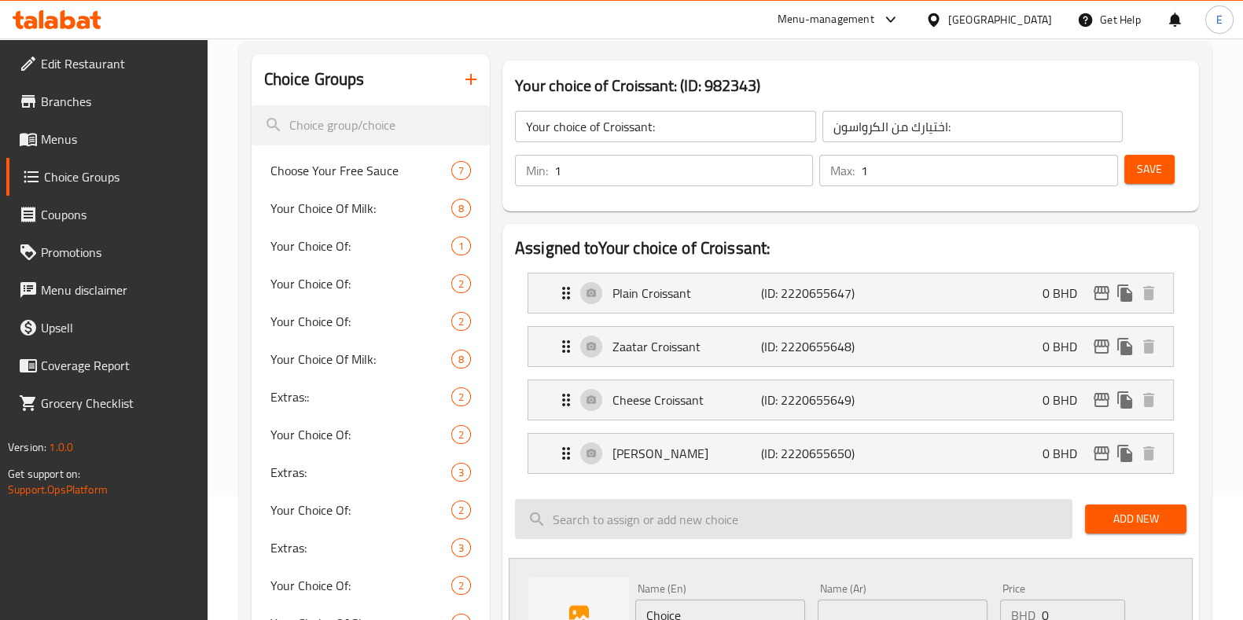
scroll to position [223, 0]
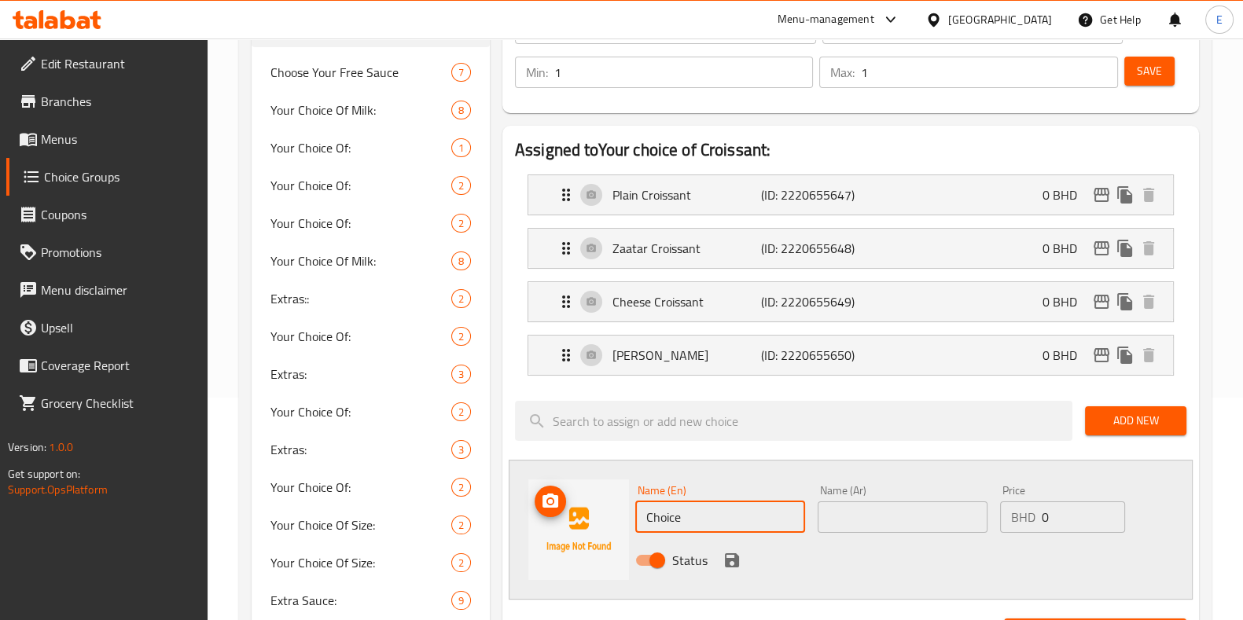
drag, startPoint x: 718, startPoint y: 513, endPoint x: 627, endPoint y: 523, distance: 91.0
click at [627, 522] on div "Name (En) Choice Name (En) Name (Ar) Name (Ar) Price BHD 0 Price Status" at bounding box center [851, 530] width 684 height 140
click at [671, 351] on p "[PERSON_NAME]" at bounding box center [686, 355] width 149 height 19
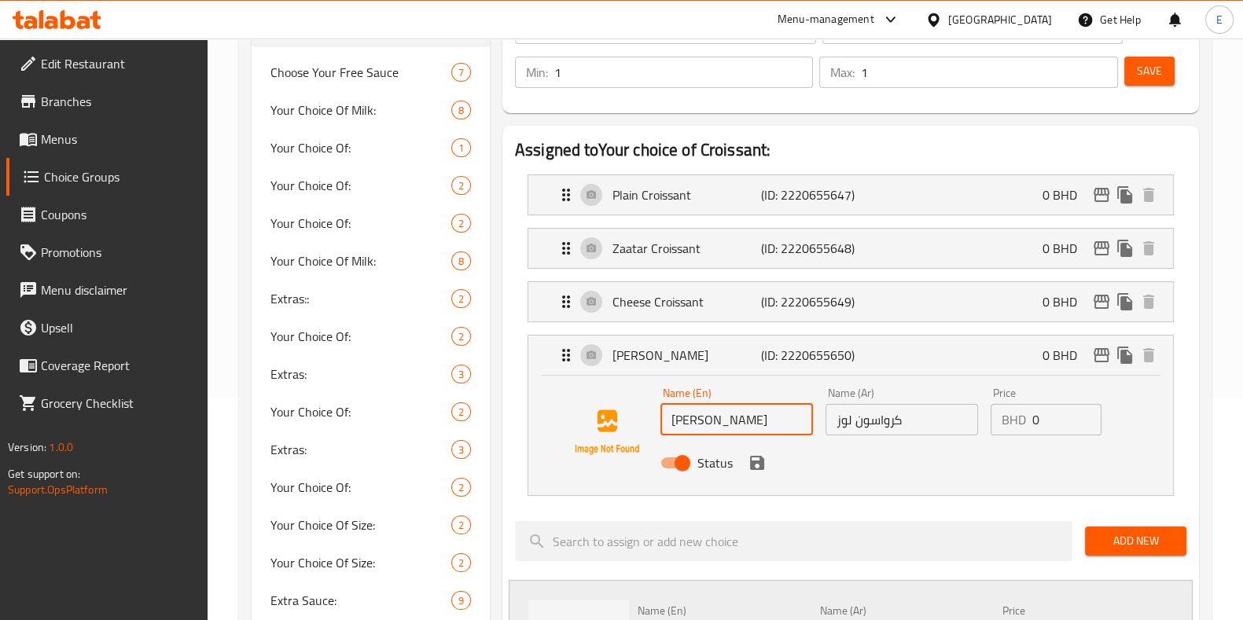
drag, startPoint x: 776, startPoint y: 423, endPoint x: 660, endPoint y: 429, distance: 116.5
click at [660, 429] on input "[PERSON_NAME]" at bounding box center [736, 419] width 153 height 31
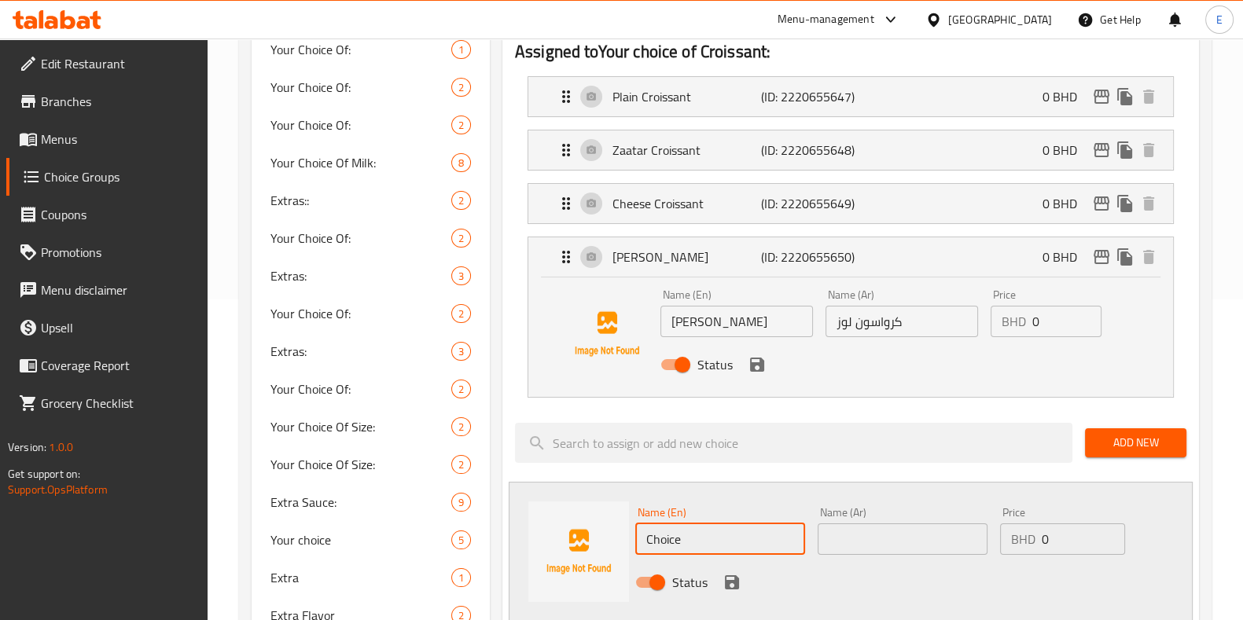
click at [660, 546] on input "Choice" at bounding box center [720, 539] width 170 height 31
drag, startPoint x: 666, startPoint y: 548, endPoint x: 637, endPoint y: 538, distance: 30.8
click at [647, 545] on input "Choice" at bounding box center [720, 539] width 170 height 31
paste input "[PERSON_NAME]"
drag, startPoint x: 683, startPoint y: 546, endPoint x: 668, endPoint y: 545, distance: 15.7
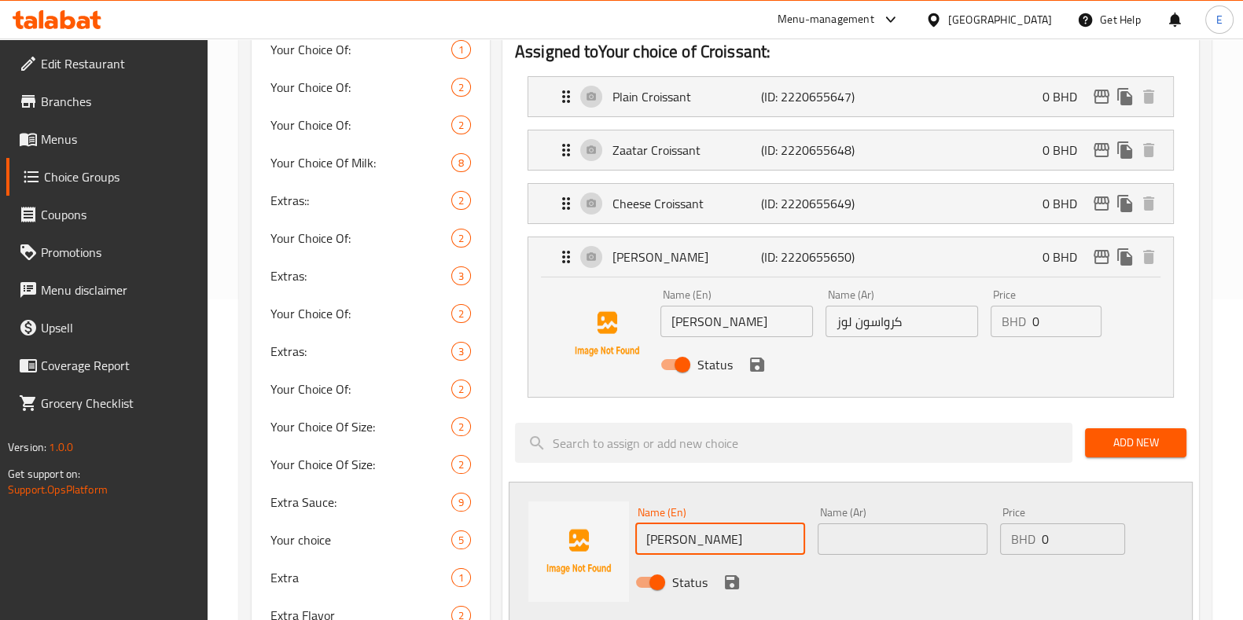
click at [668, 545] on input "[PERSON_NAME]" at bounding box center [720, 539] width 170 height 31
drag, startPoint x: 691, startPoint y: 542, endPoint x: 621, endPoint y: 550, distance: 70.4
click at [629, 538] on div "Name (En) [PERSON_NAME] Name (En)" at bounding box center [720, 531] width 182 height 61
type input "Chocolate Croissant"
click at [918, 535] on input "text" at bounding box center [903, 539] width 170 height 31
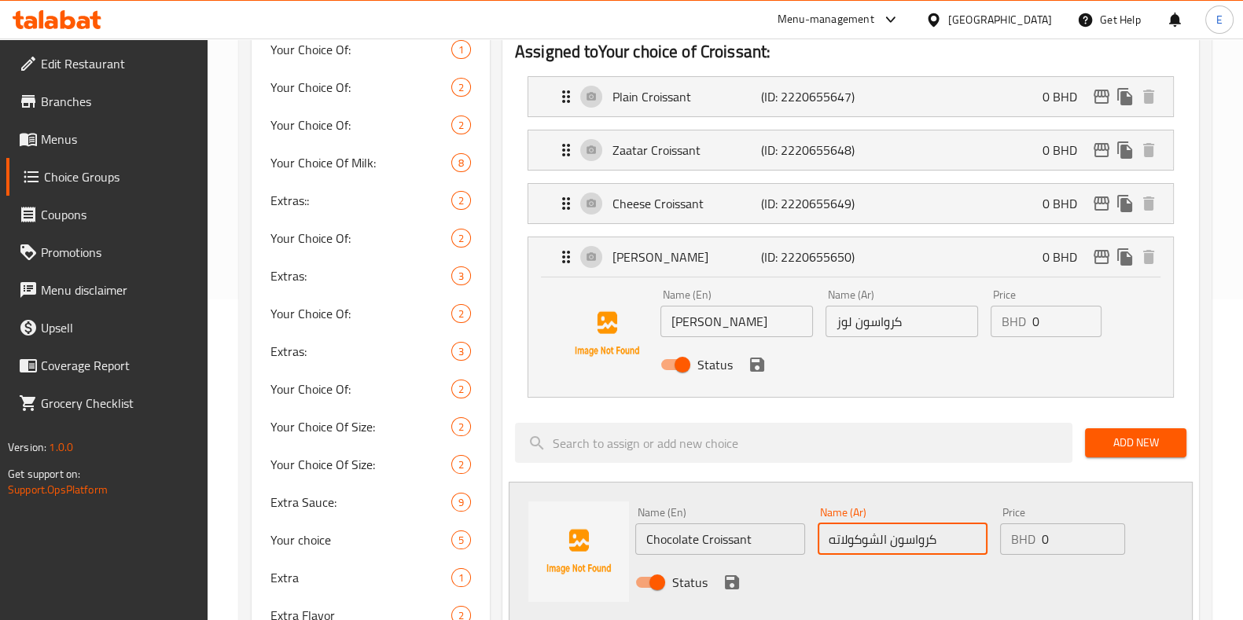
type input "كرواسون الشوكولاته"
click at [1072, 540] on input "0" at bounding box center [1083, 539] width 83 height 31
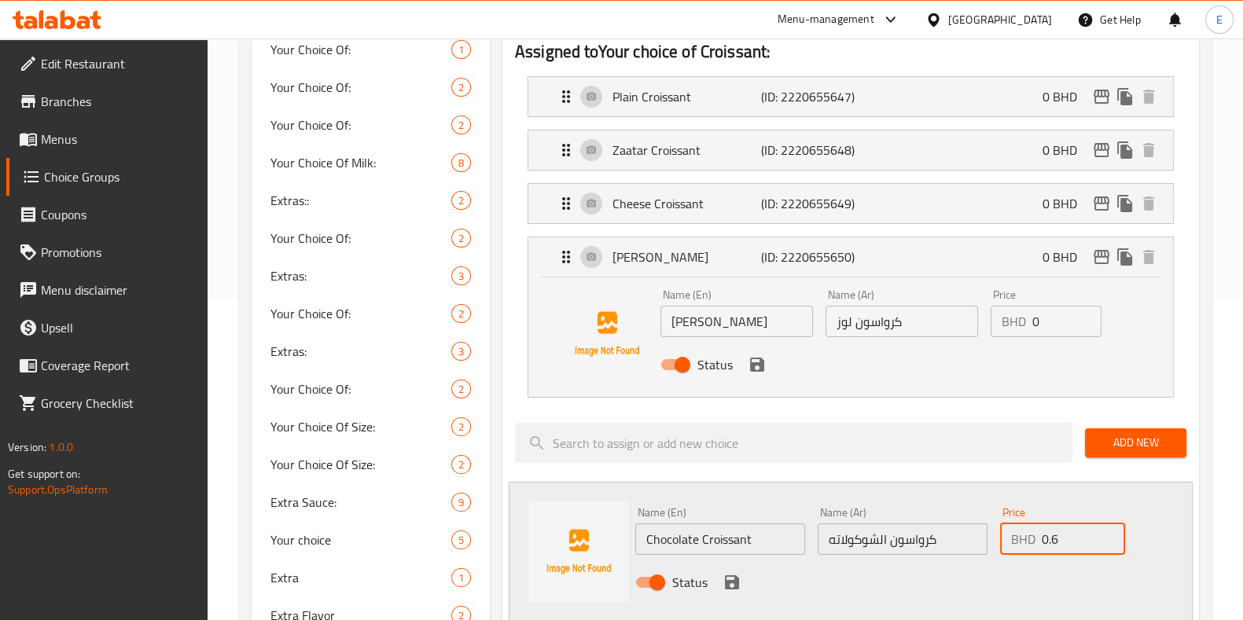
type input "0.6"
click at [734, 576] on icon "save" at bounding box center [732, 583] width 14 height 14
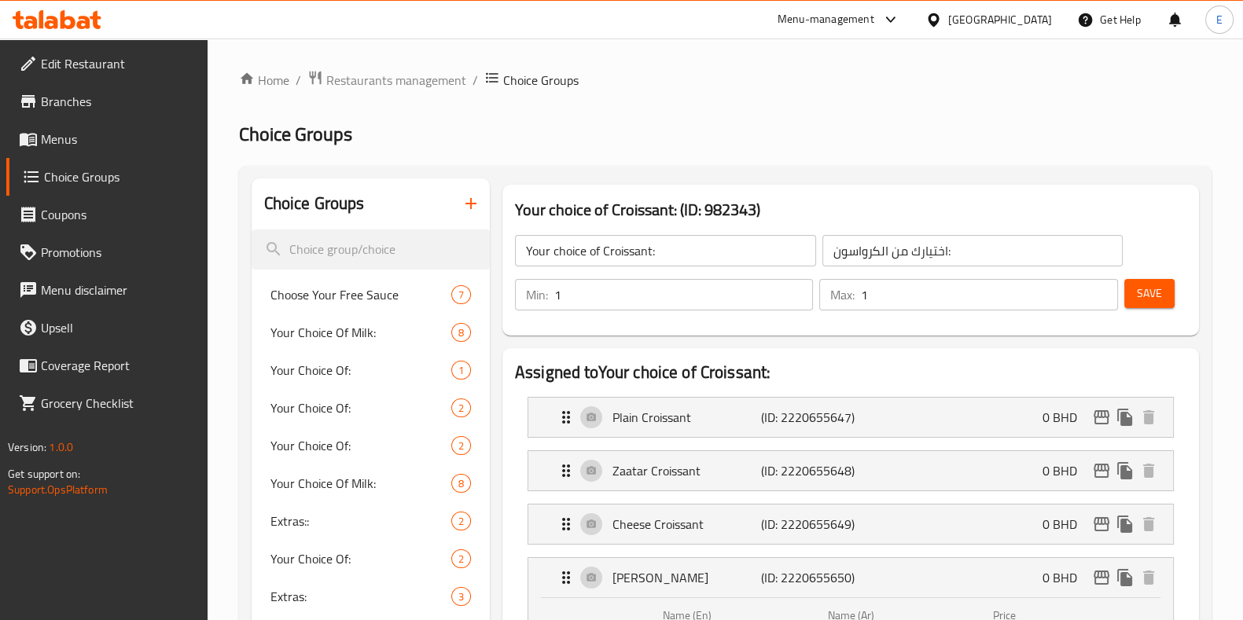
scroll to position [0, 0]
click at [1160, 285] on span "Save" at bounding box center [1149, 294] width 25 height 20
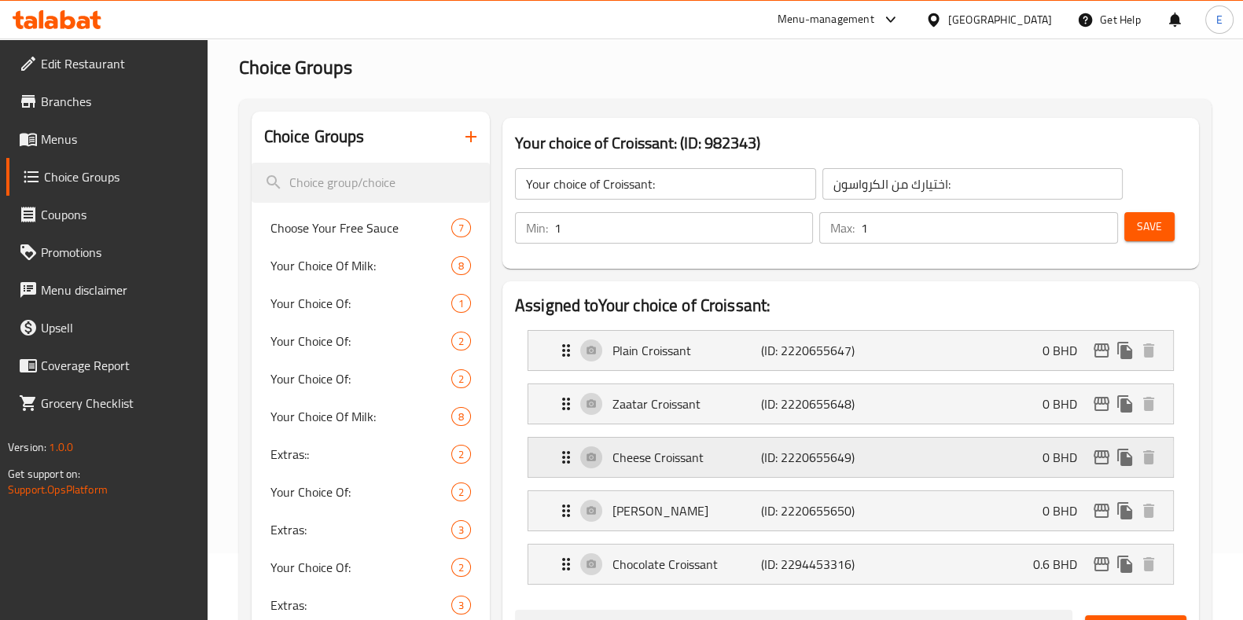
scroll to position [97, 0]
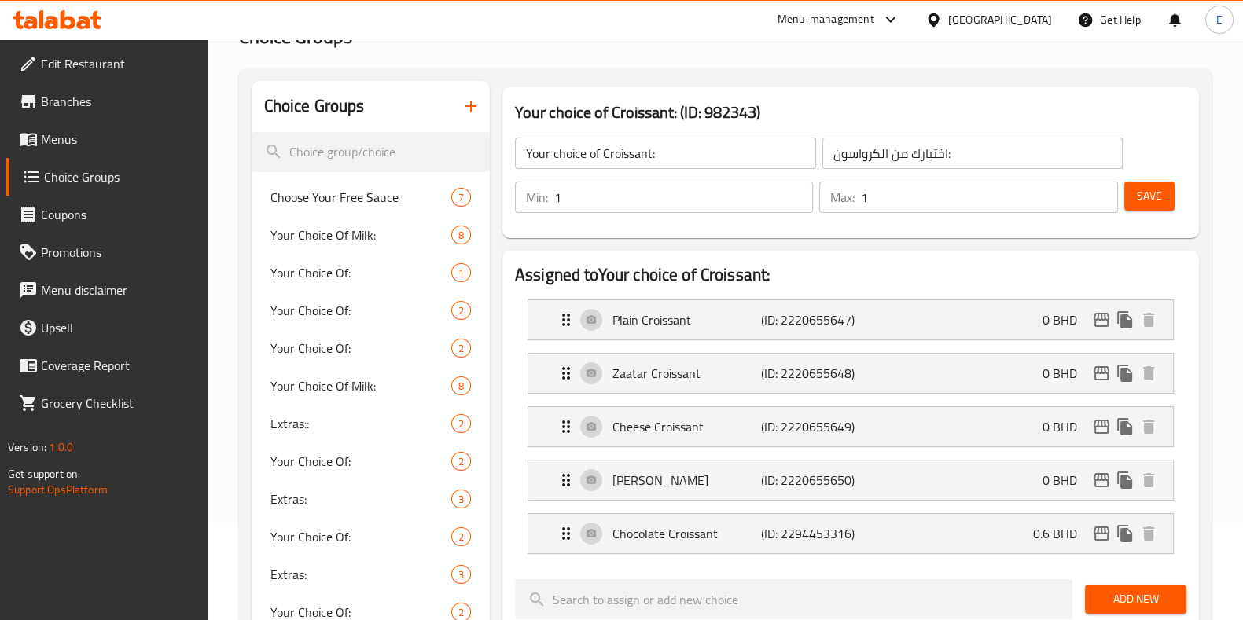
drag, startPoint x: 507, startPoint y: 256, endPoint x: 856, endPoint y: 258, distance: 349.1
drag, startPoint x: 520, startPoint y: 79, endPoint x: 497, endPoint y: 72, distance: 23.9
drag, startPoint x: 497, startPoint y: 72, endPoint x: 778, endPoint y: 57, distance: 281.9
drag, startPoint x: 778, startPoint y: 57, endPoint x: 719, endPoint y: 84, distance: 65.1
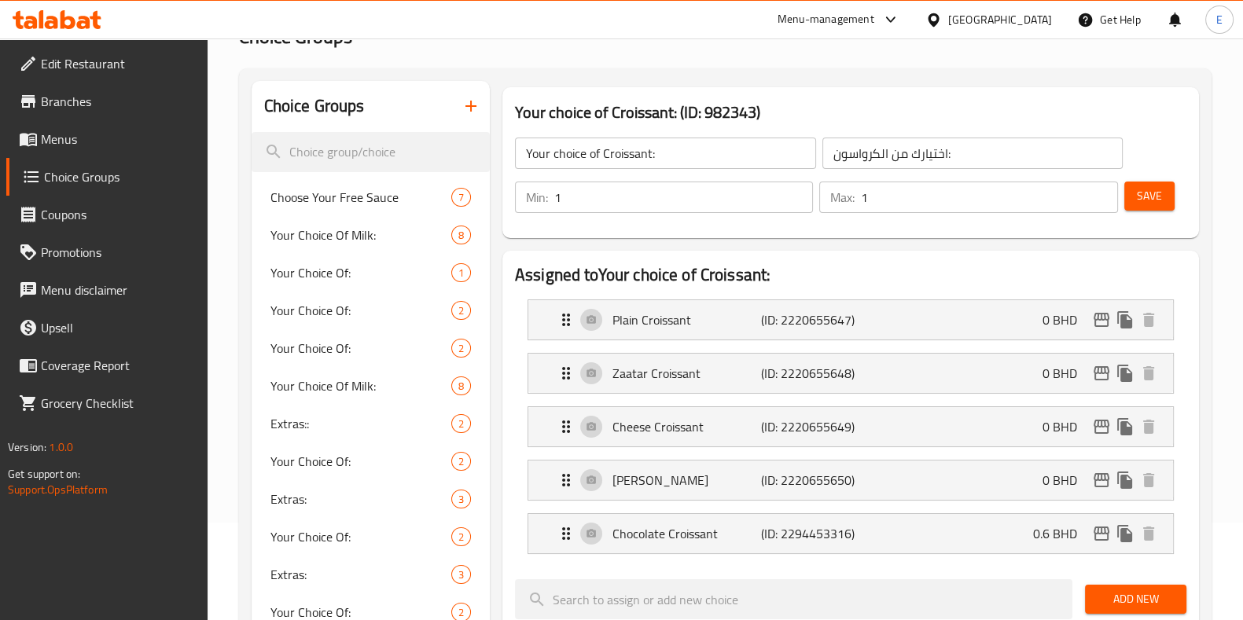
click at [719, 84] on div "Your choice of Croissant: (ID: 982343) Your choice of Croissant: ​ اختيارك من ا…" at bounding box center [850, 163] width 709 height 164
drag, startPoint x: 487, startPoint y: 64, endPoint x: 450, endPoint y: 62, distance: 37.8
click at [110, 9] on div at bounding box center [57, 19] width 114 height 31
drag, startPoint x: 102, startPoint y: 9, endPoint x: 89, endPoint y: 12, distance: 13.7
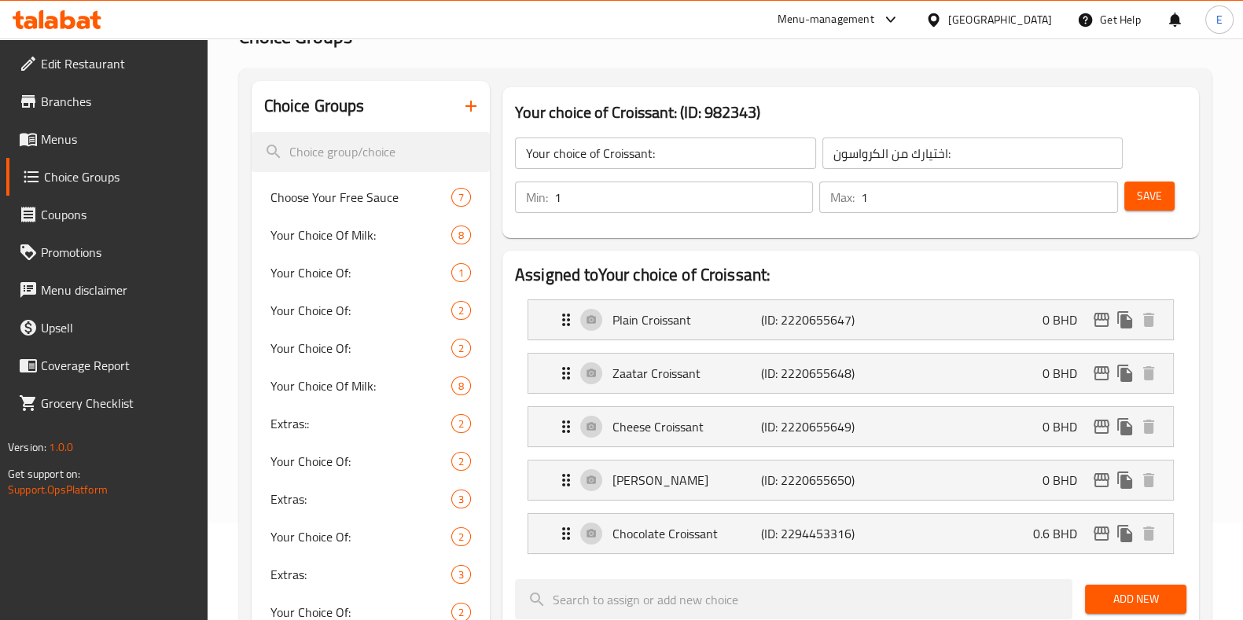
click at [100, 9] on div at bounding box center [57, 19] width 114 height 31
click at [88, 12] on icon at bounding box center [57, 19] width 89 height 19
